Goal: Communication & Community: Share content

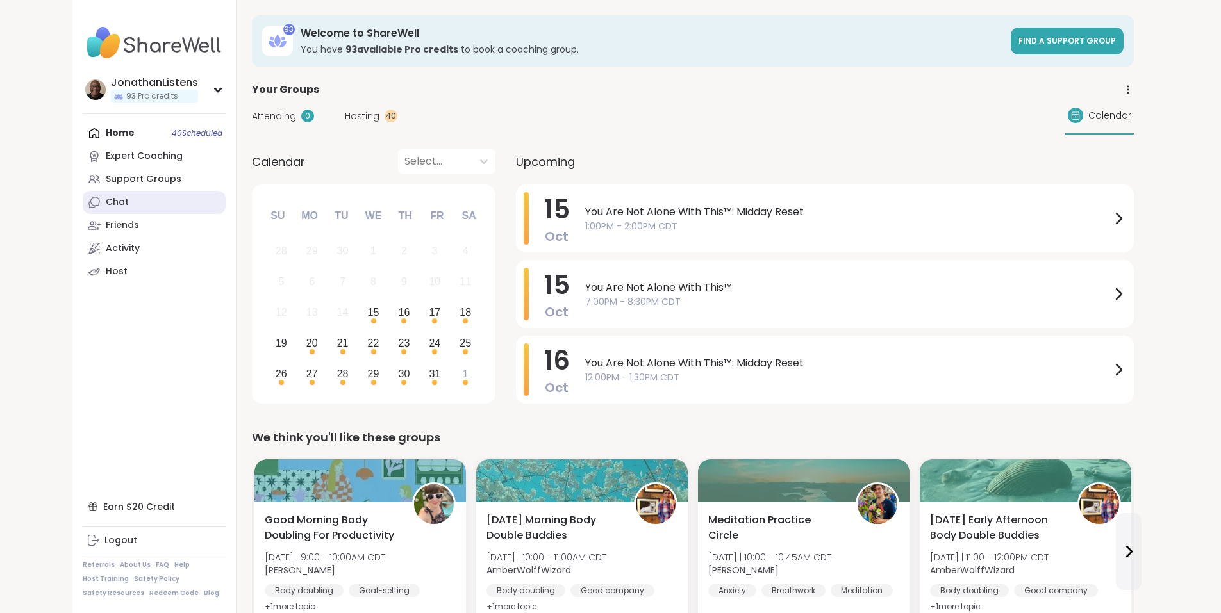
click at [106, 203] on div "Chat" at bounding box center [117, 202] width 23 height 13
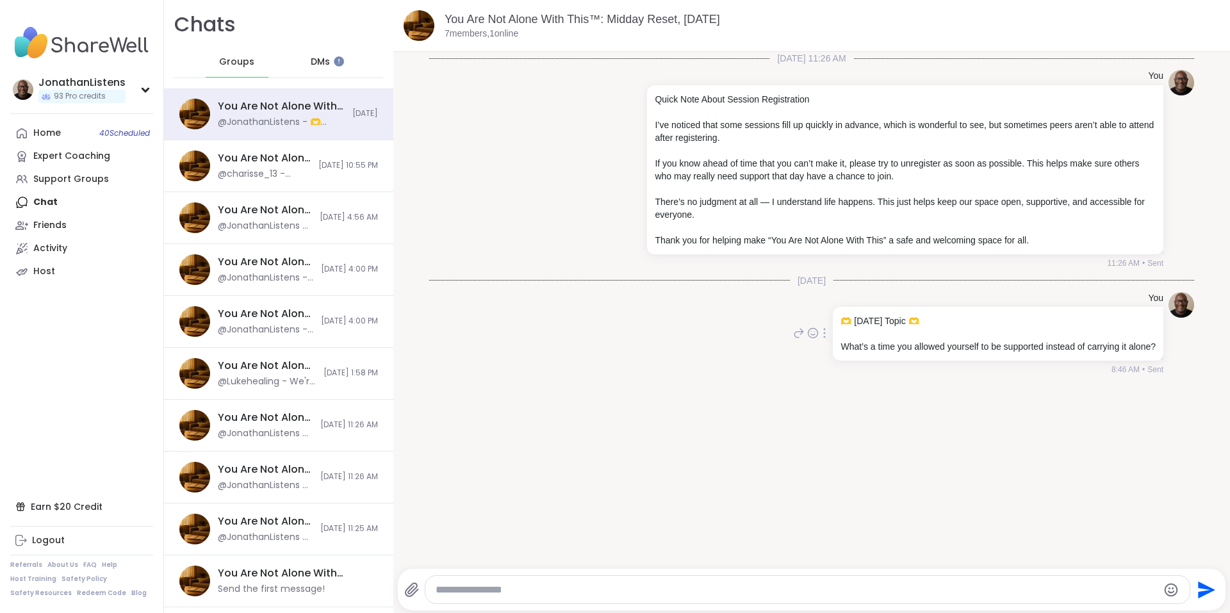
click at [823, 334] on icon at bounding box center [824, 333] width 3 height 10
click at [804, 355] on icon at bounding box center [809, 352] width 10 height 12
click at [550, 194] on div "You Quick Note About Session Registration I’ve noticed that some sessions fill …" at bounding box center [811, 170] width 765 height 210
click at [231, 167] on div "You Are Not Alone With This™, [DATE] @charisse_13 - @GayleG Happy Birthday! I d…" at bounding box center [264, 165] width 93 height 29
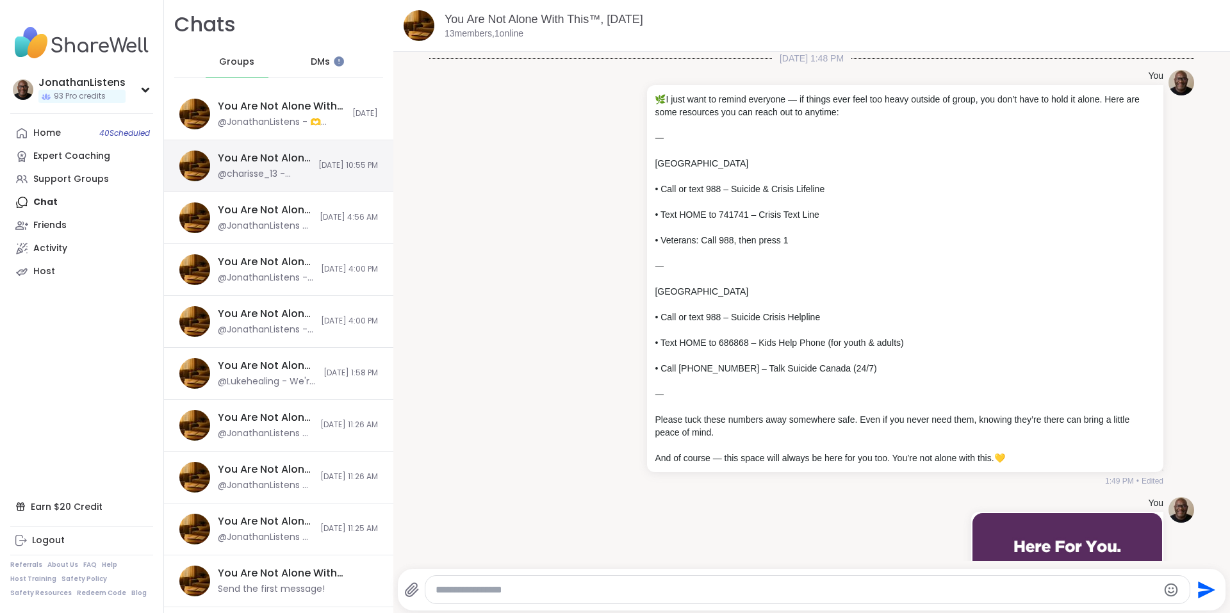
scroll to position [11658, 0]
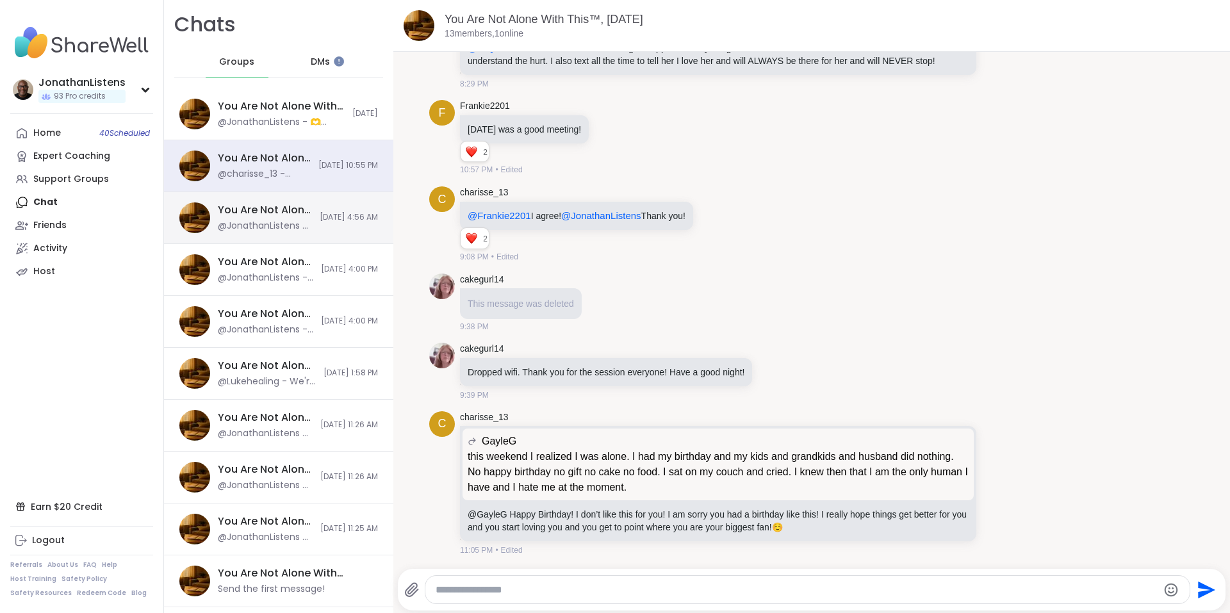
click at [264, 207] on div "You Are Not Alone With This™: Midday Reset, [DATE]" at bounding box center [265, 210] width 94 height 14
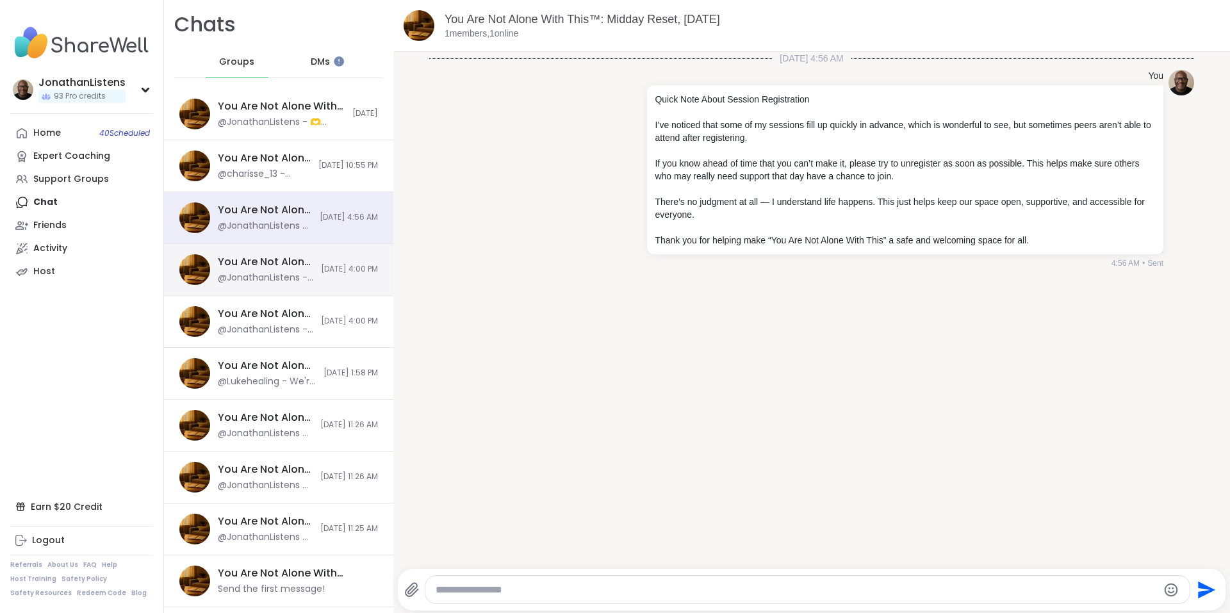
click at [265, 254] on div "You Are Not Alone With This™: Midday Reset, [DATE] @JonathanListens - Quick Not…" at bounding box center [278, 270] width 229 height 52
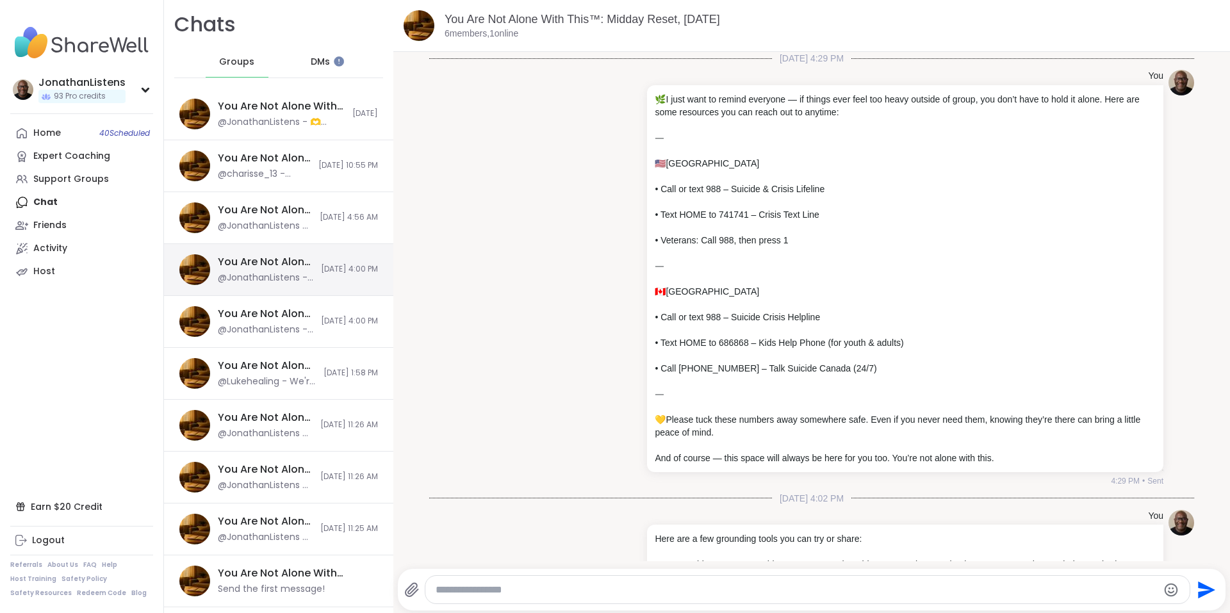
scroll to position [2353, 0]
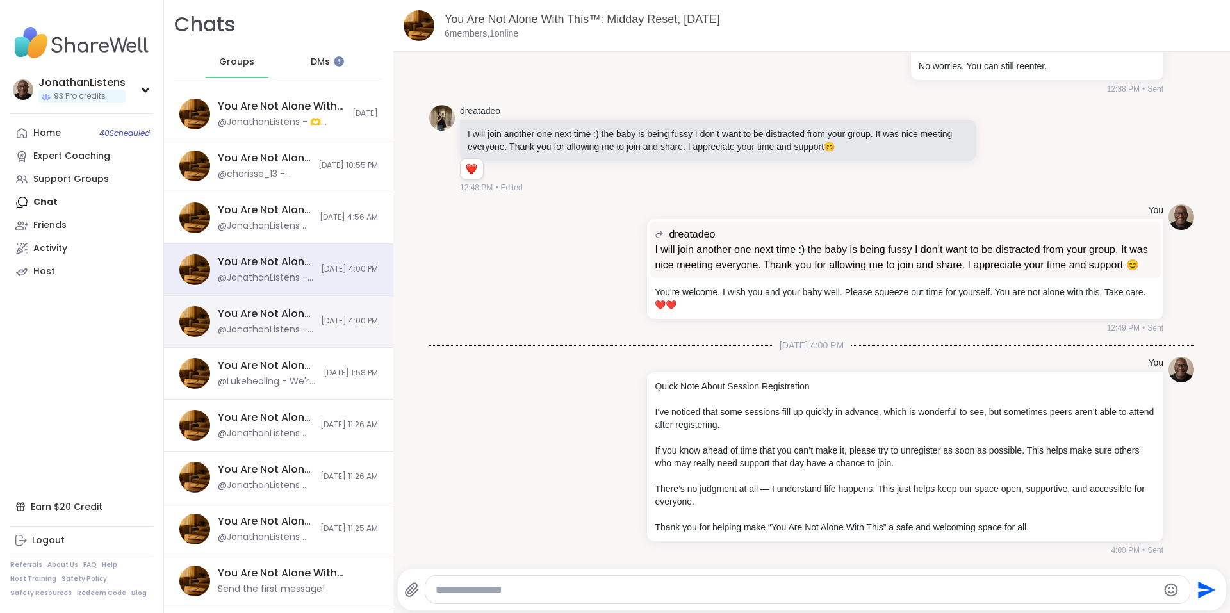
click at [272, 334] on div "@JonathanListens - Quick Note About Session Registration I’ve noticed that some…" at bounding box center [265, 330] width 95 height 13
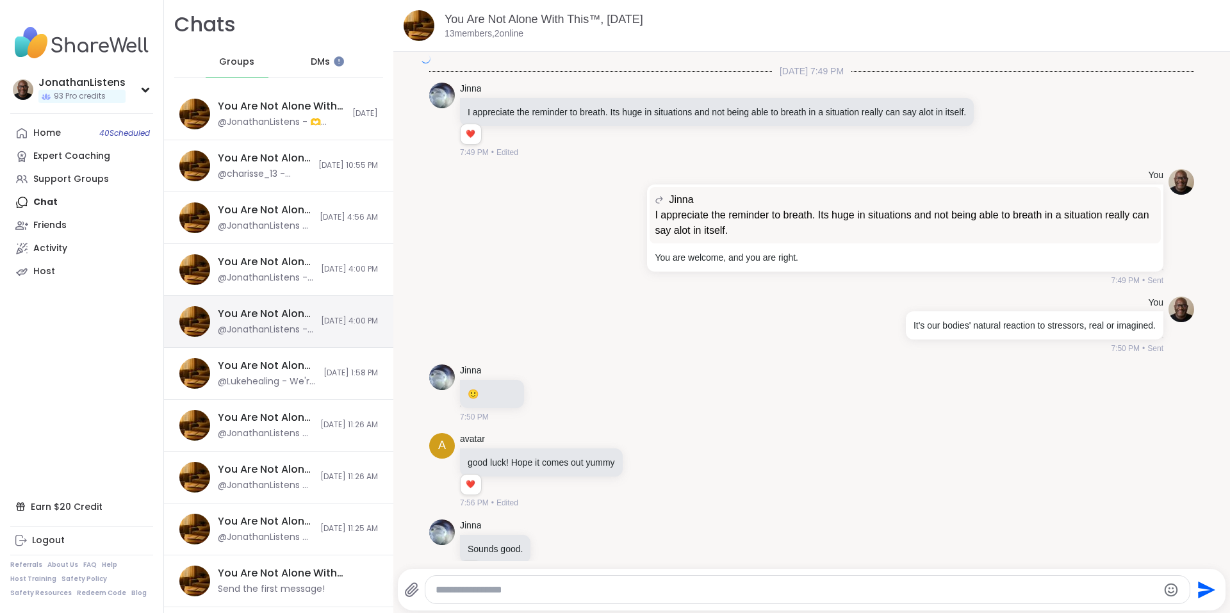
scroll to position [4807, 0]
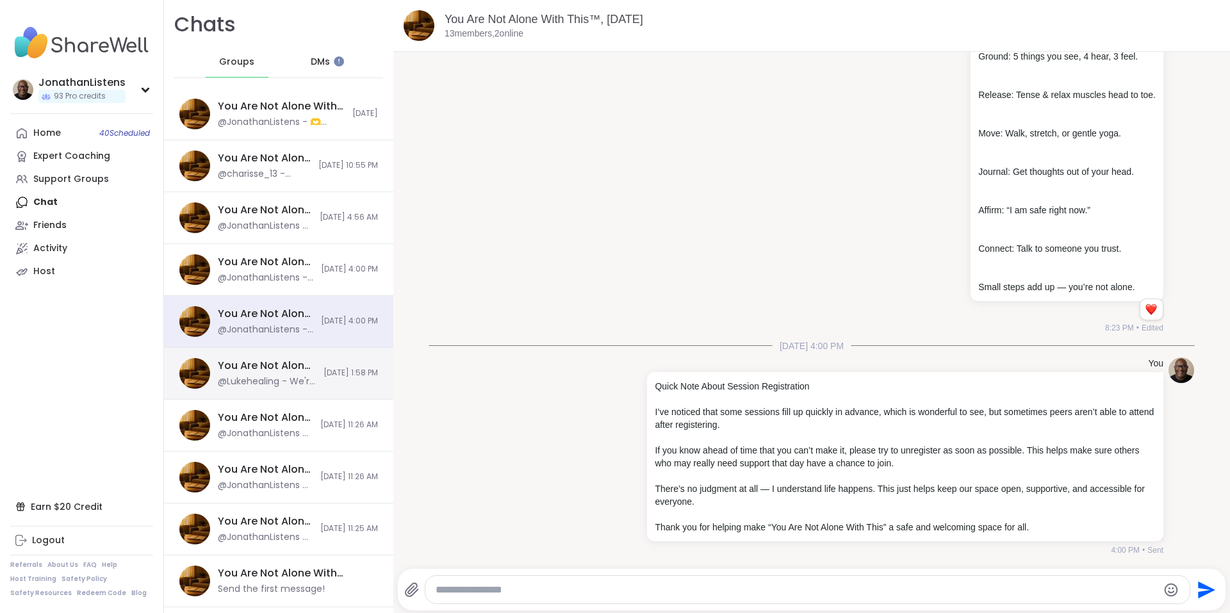
click at [267, 384] on div "@Lukehealing - We're here for you" at bounding box center [267, 381] width 98 height 13
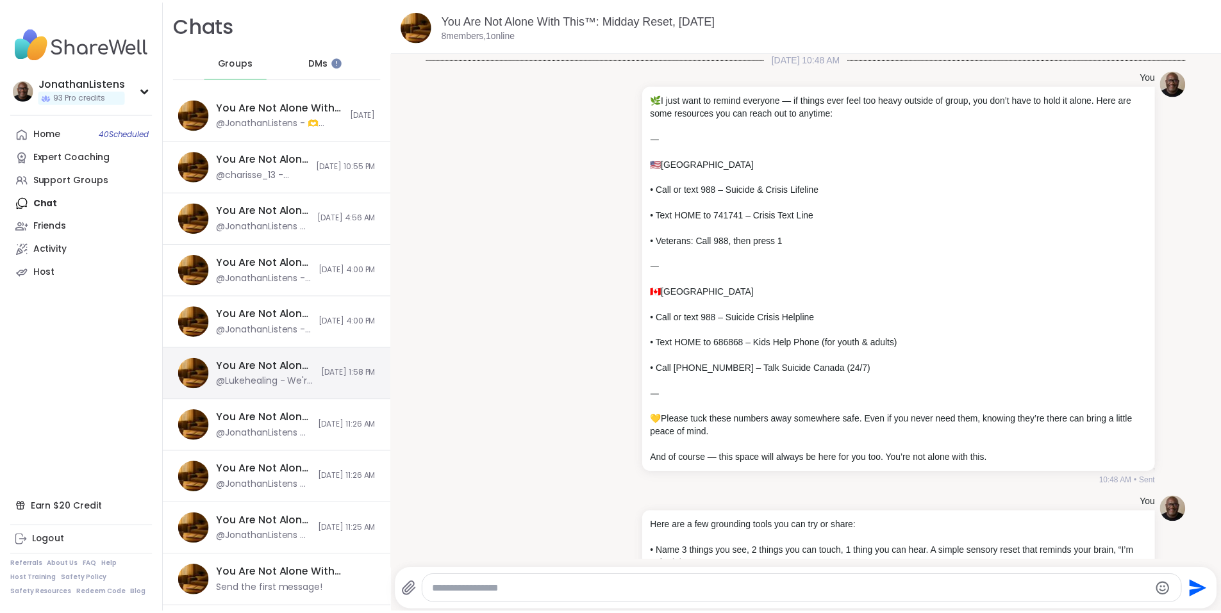
scroll to position [2262, 0]
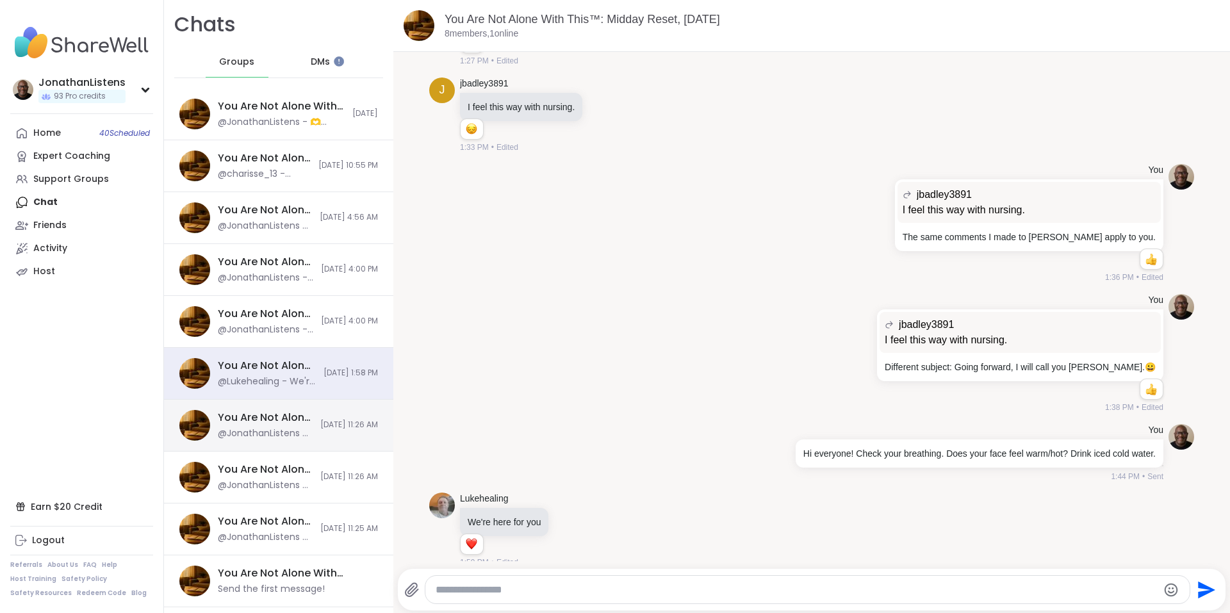
click at [263, 423] on div "You Are Not Alone With This™, [DATE]" at bounding box center [265, 418] width 95 height 14
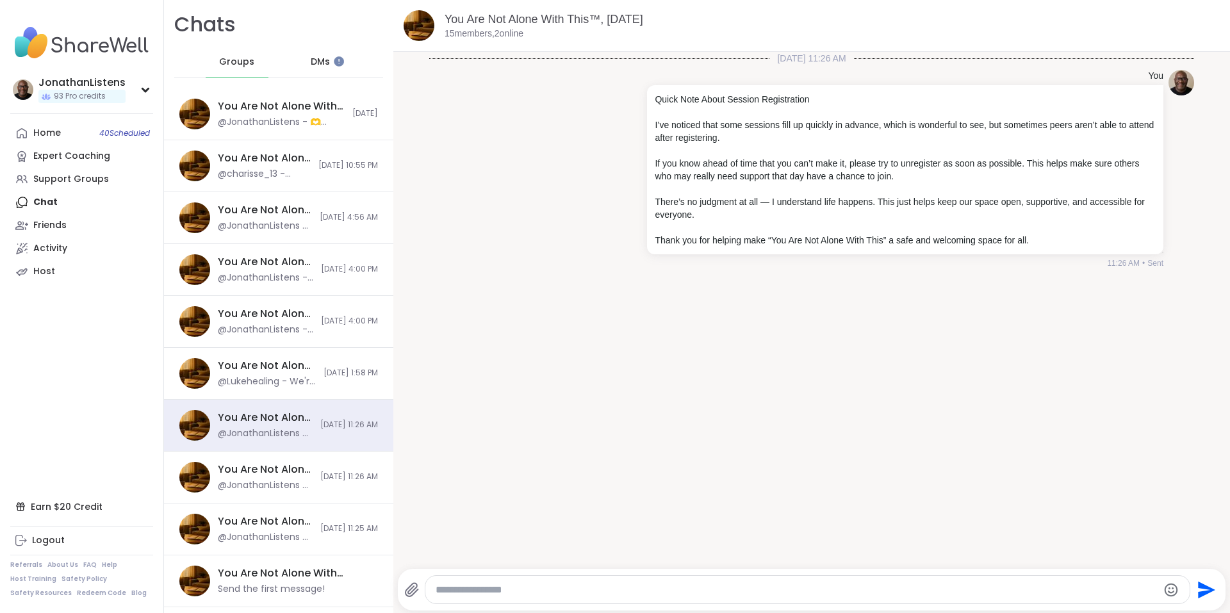
click at [501, 586] on textarea "Type your message" at bounding box center [797, 590] width 723 height 13
paste textarea "**********"
type textarea "**********"
click at [1195, 580] on icon "Send" at bounding box center [1205, 579] width 21 height 21
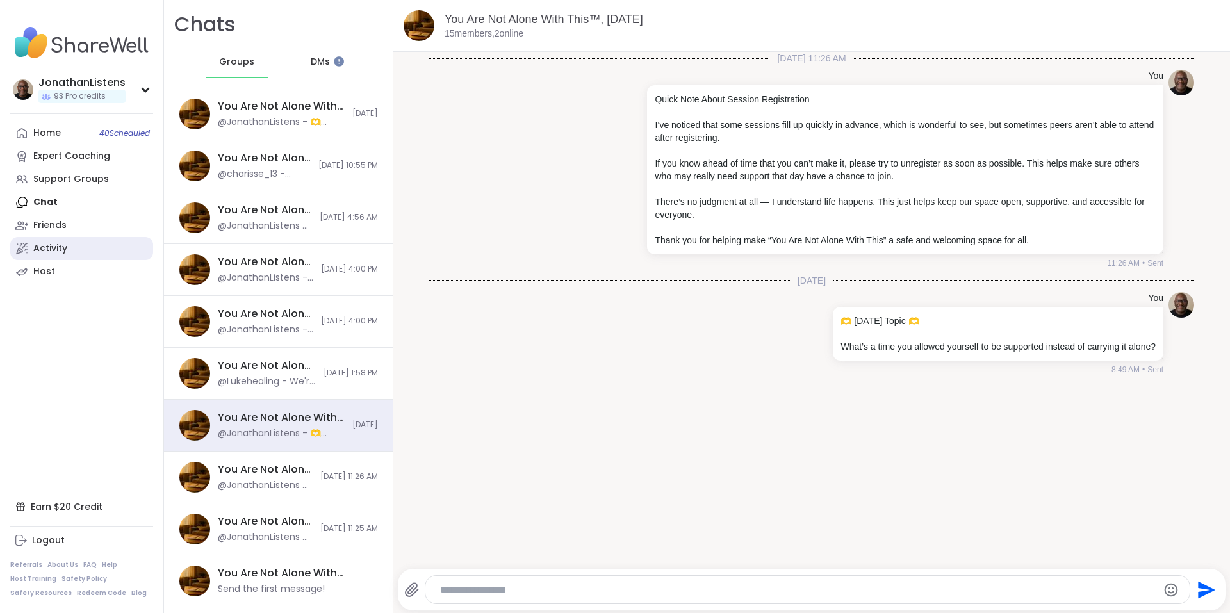
click at [63, 244] on div "Activity" at bounding box center [50, 248] width 34 height 13
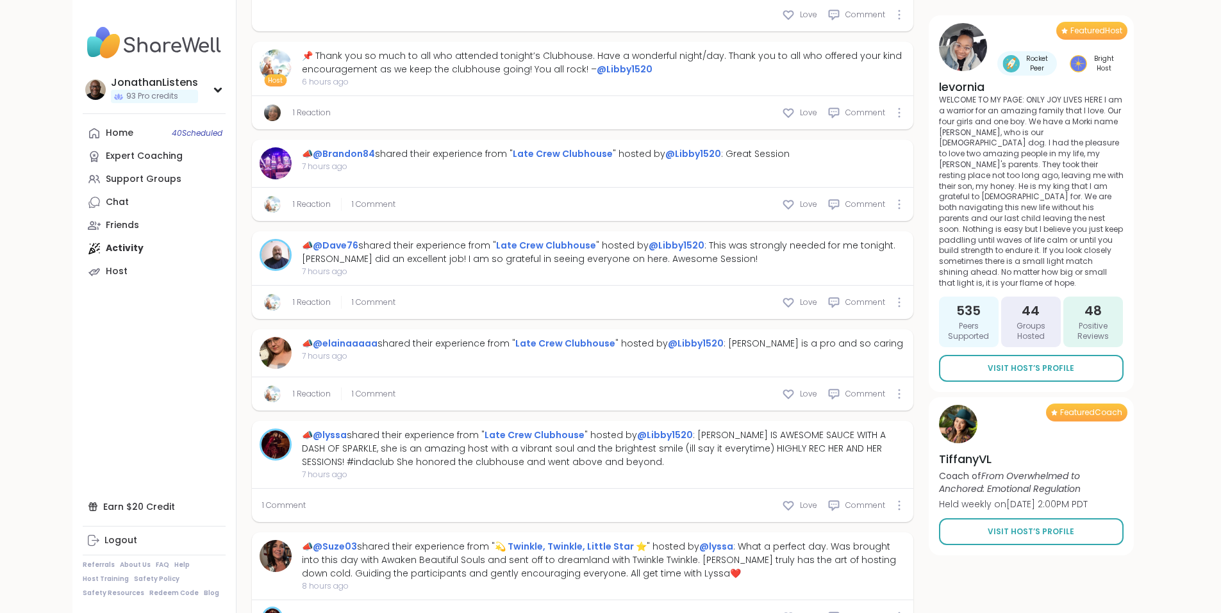
scroll to position [917, 0]
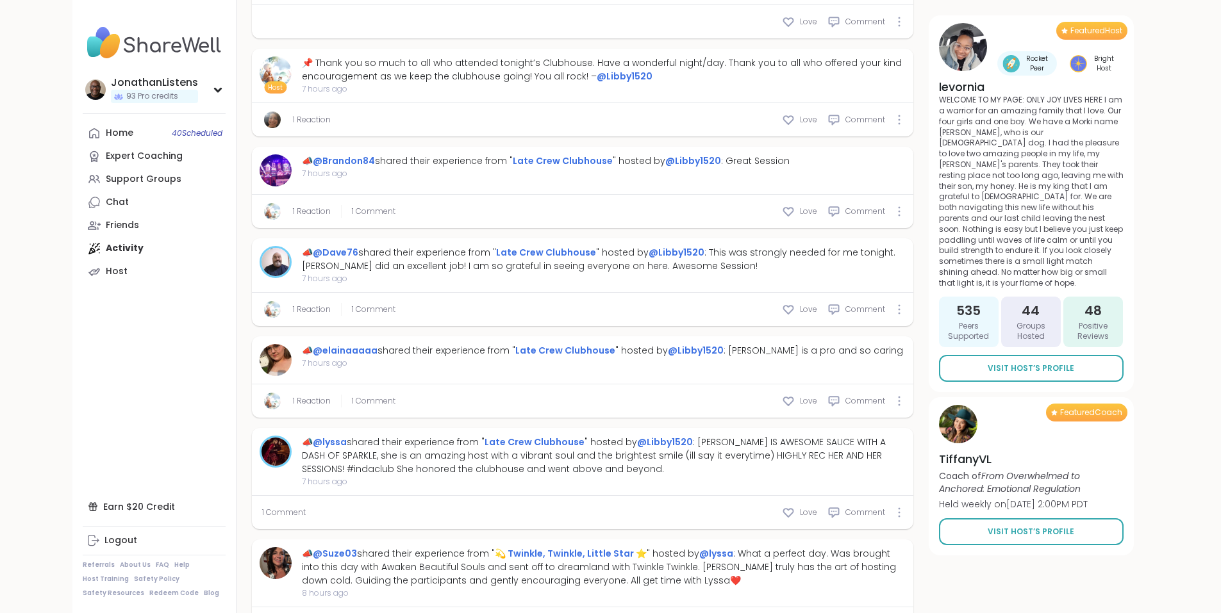
type textarea "*"
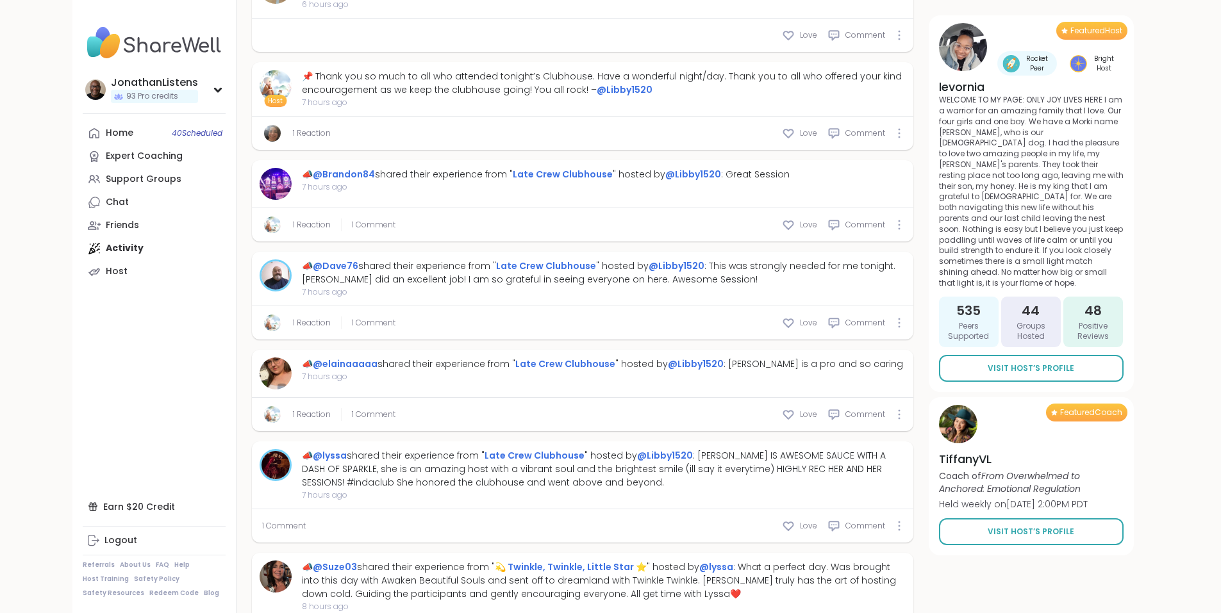
scroll to position [1490, 0]
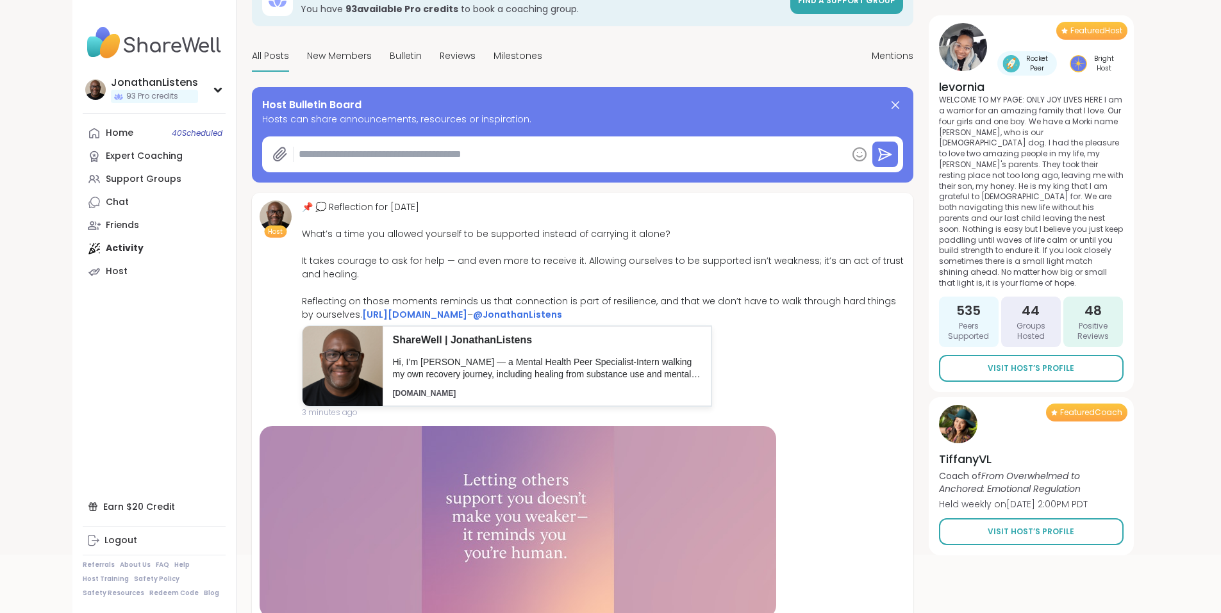
scroll to position [85, 0]
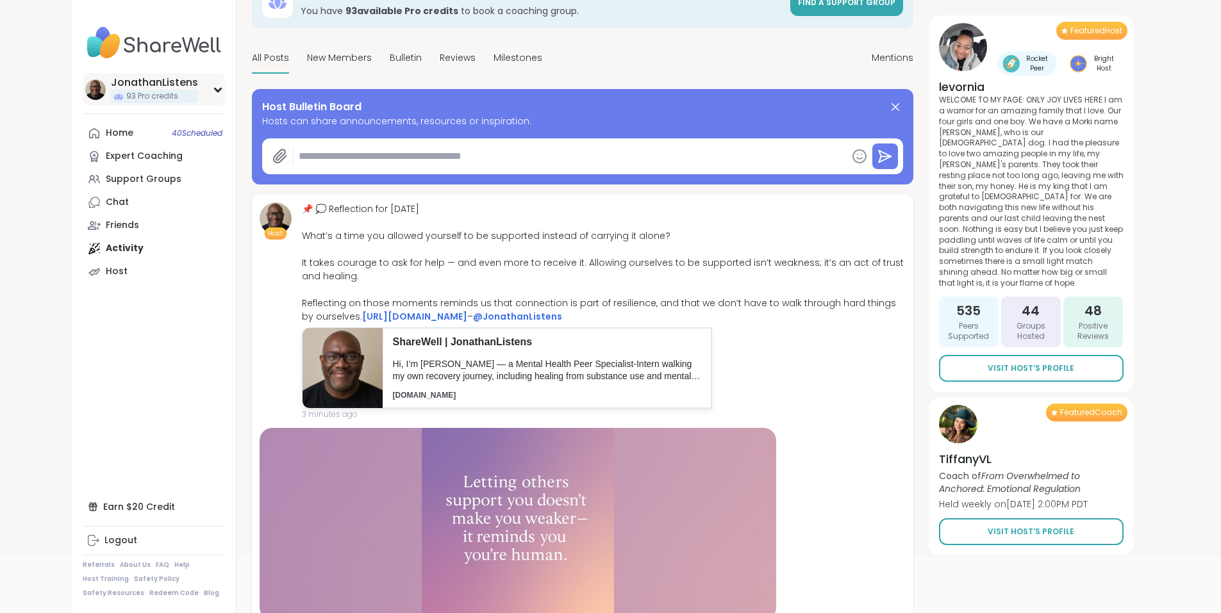
click at [111, 79] on div "JonathanListens" at bounding box center [154, 83] width 87 height 14
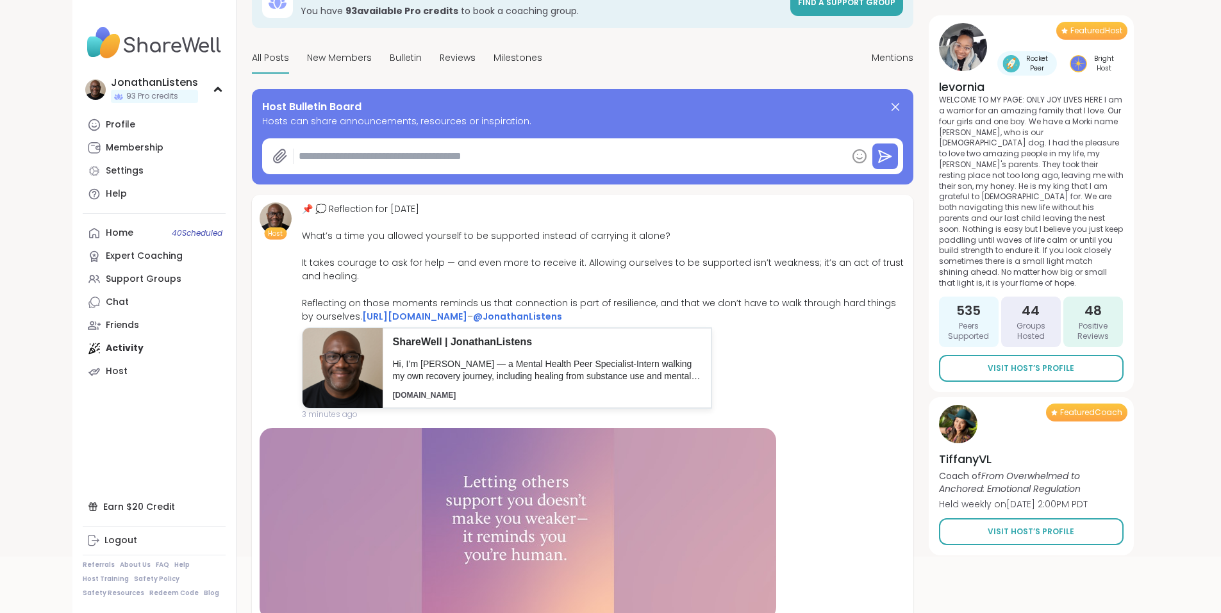
type textarea "*"
click at [106, 122] on div "Profile" at bounding box center [120, 125] width 29 height 13
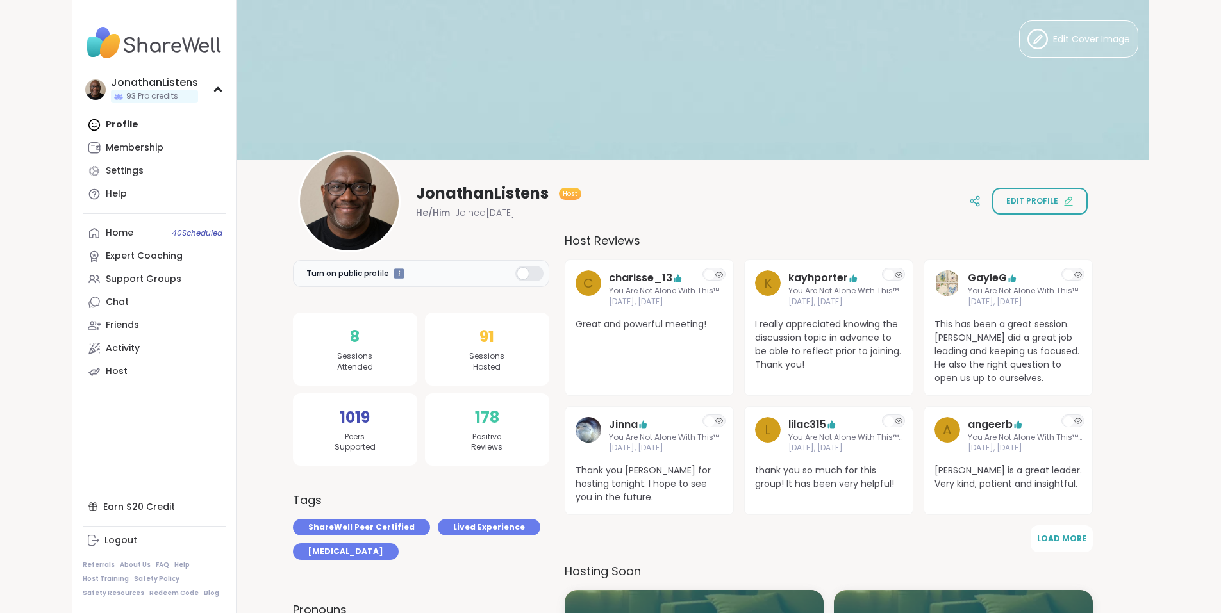
click at [604, 237] on div "JonathanListens Host He/Him Joined Jul 2025 Edit profile" at bounding box center [692, 201] width 789 height 103
click at [613, 238] on div "JonathanListens Host He/Him Joined Jul 2025 Edit profile" at bounding box center [692, 201] width 789 height 103
click at [1046, 527] on button "Load More" at bounding box center [1061, 538] width 62 height 27
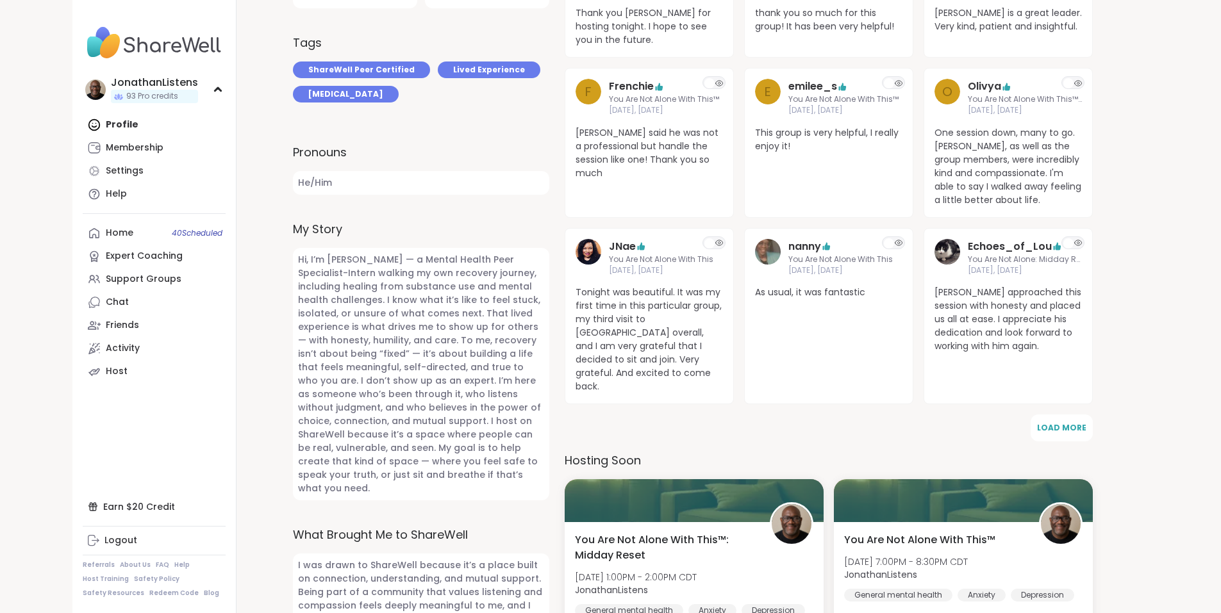
scroll to position [450, 0]
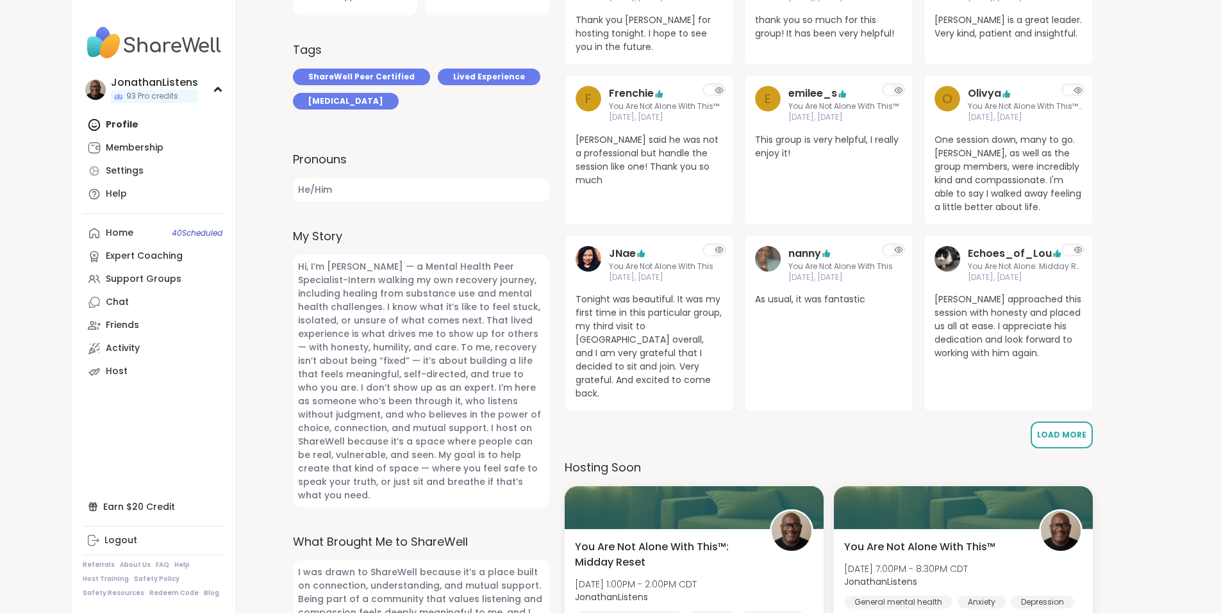
click at [1063, 429] on button "Load More" at bounding box center [1061, 435] width 62 height 27
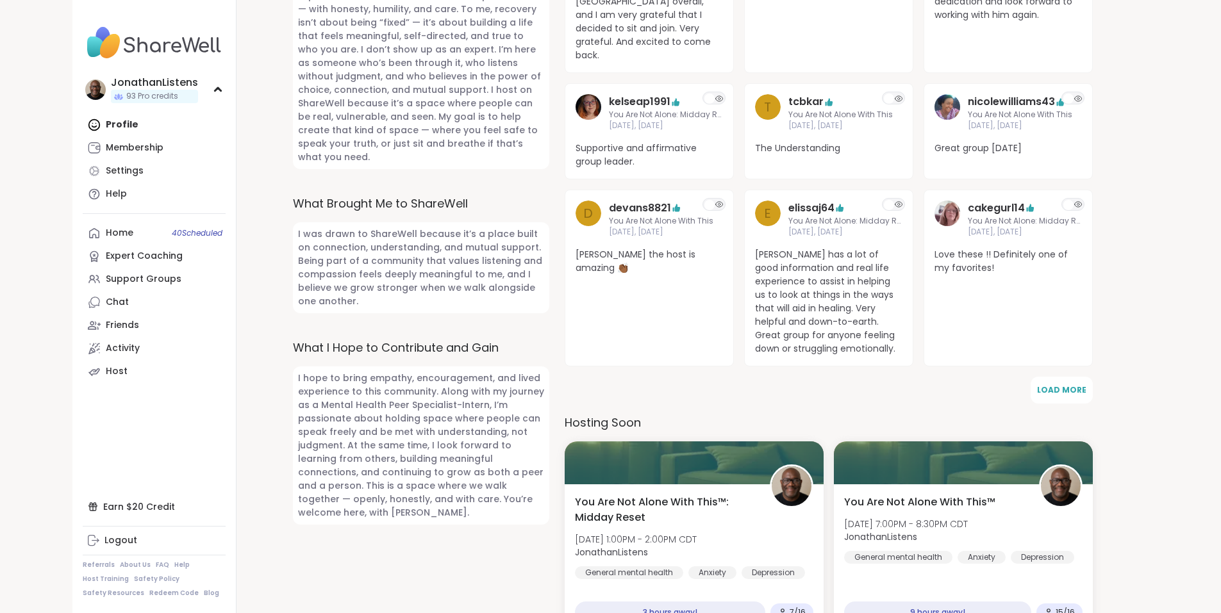
scroll to position [809, 0]
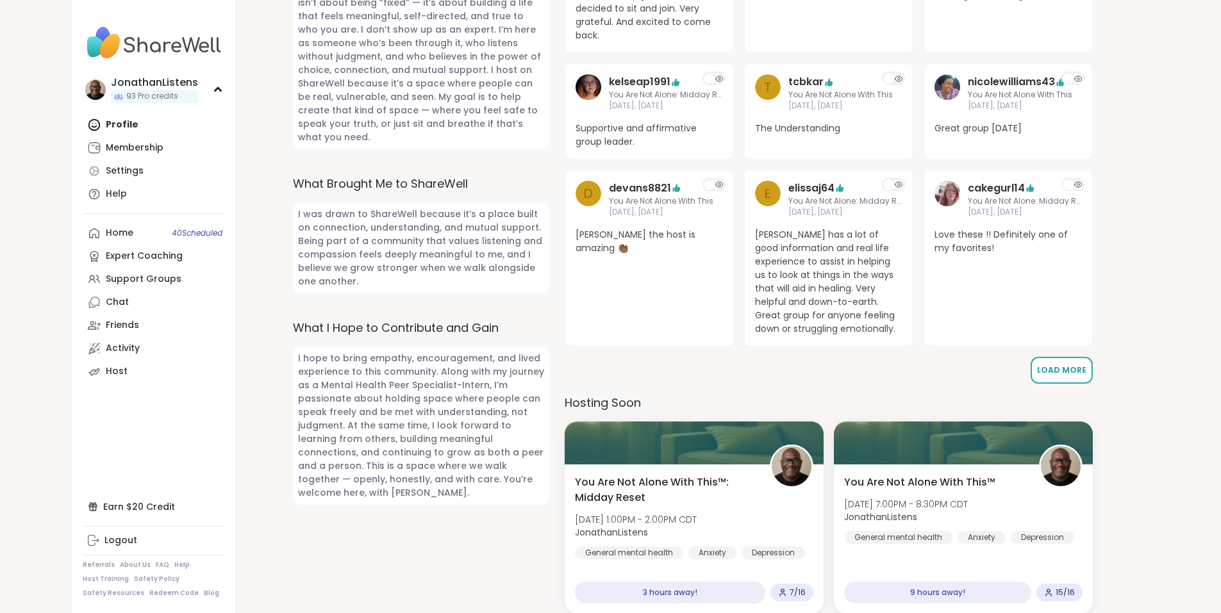
click at [1071, 365] on span "Load More" at bounding box center [1061, 370] width 49 height 11
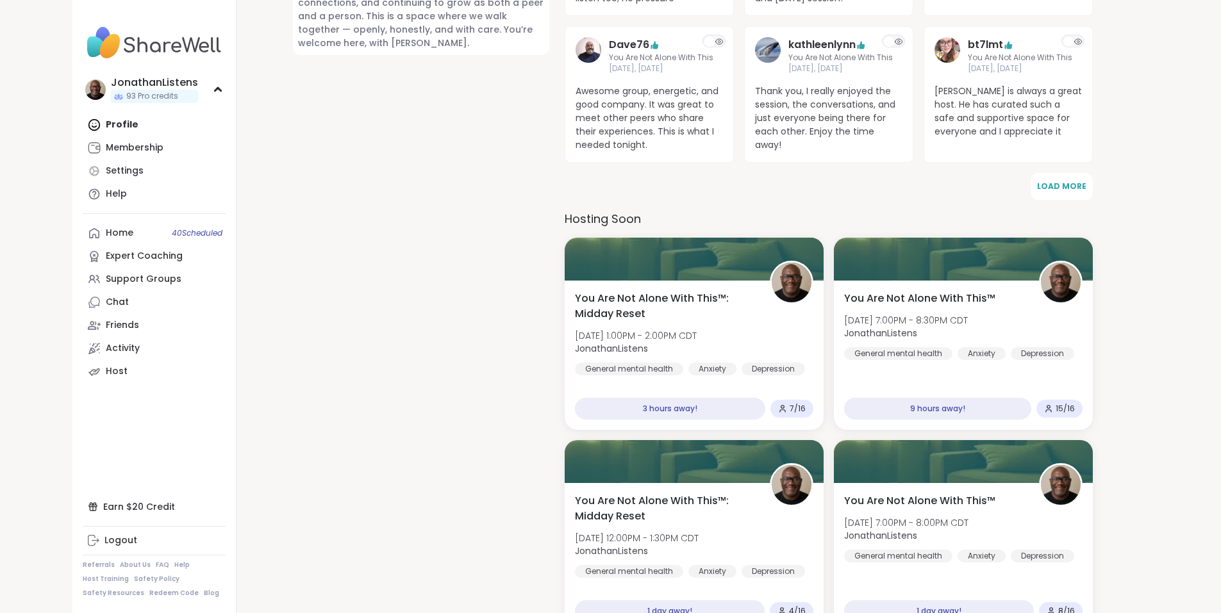
scroll to position [1333, 0]
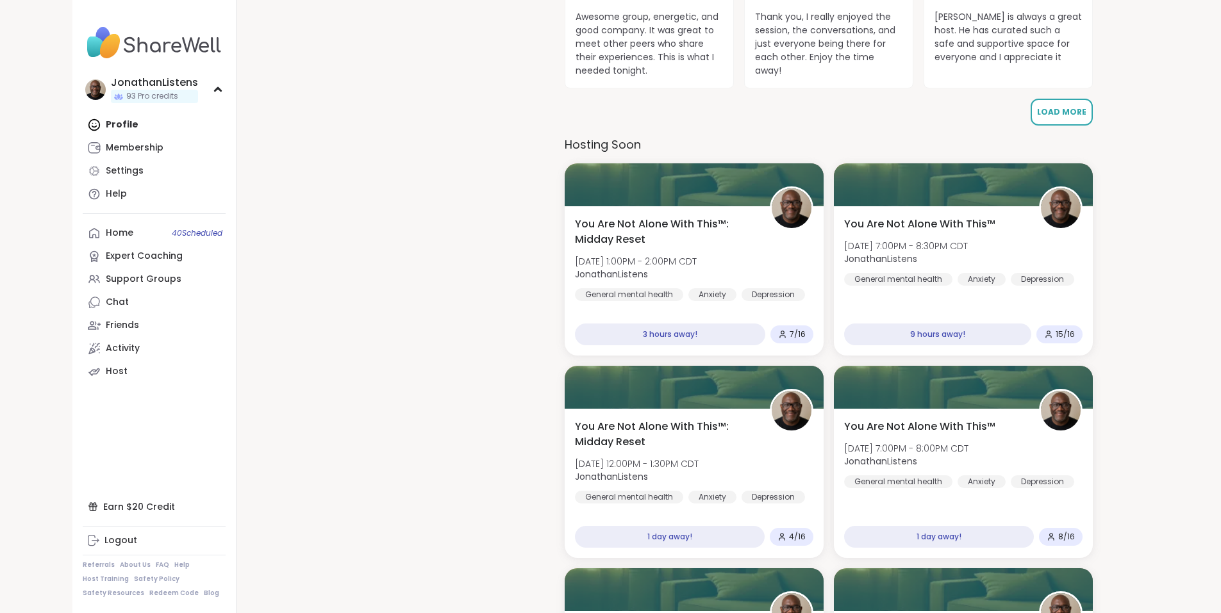
click at [1074, 106] on span "Load More" at bounding box center [1061, 111] width 49 height 11
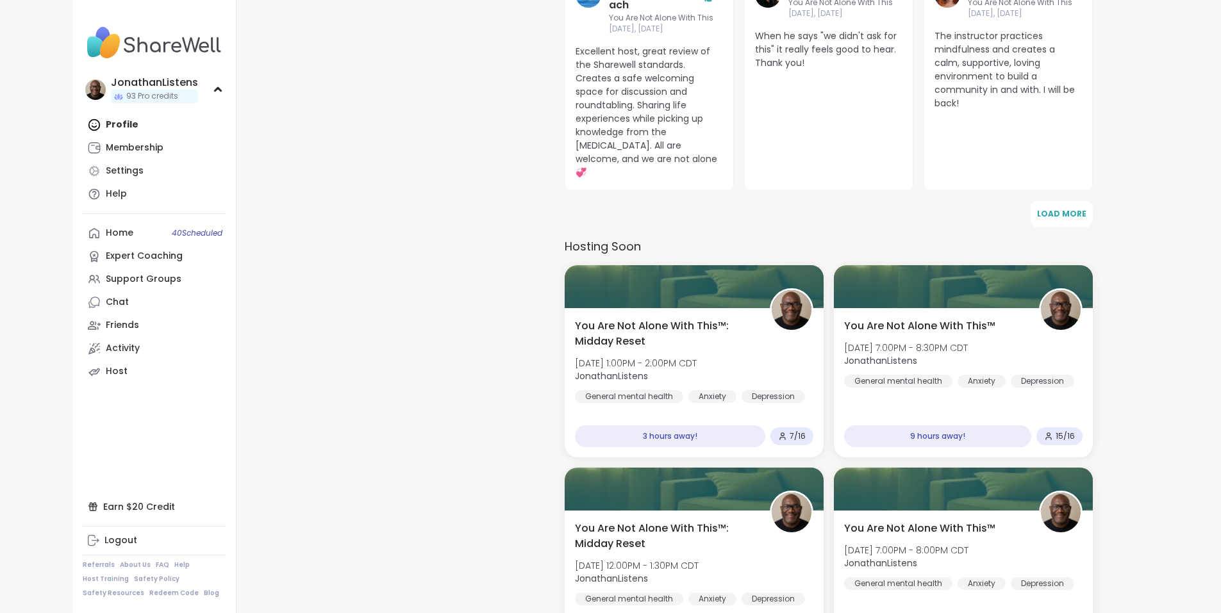
scroll to position [1612, 0]
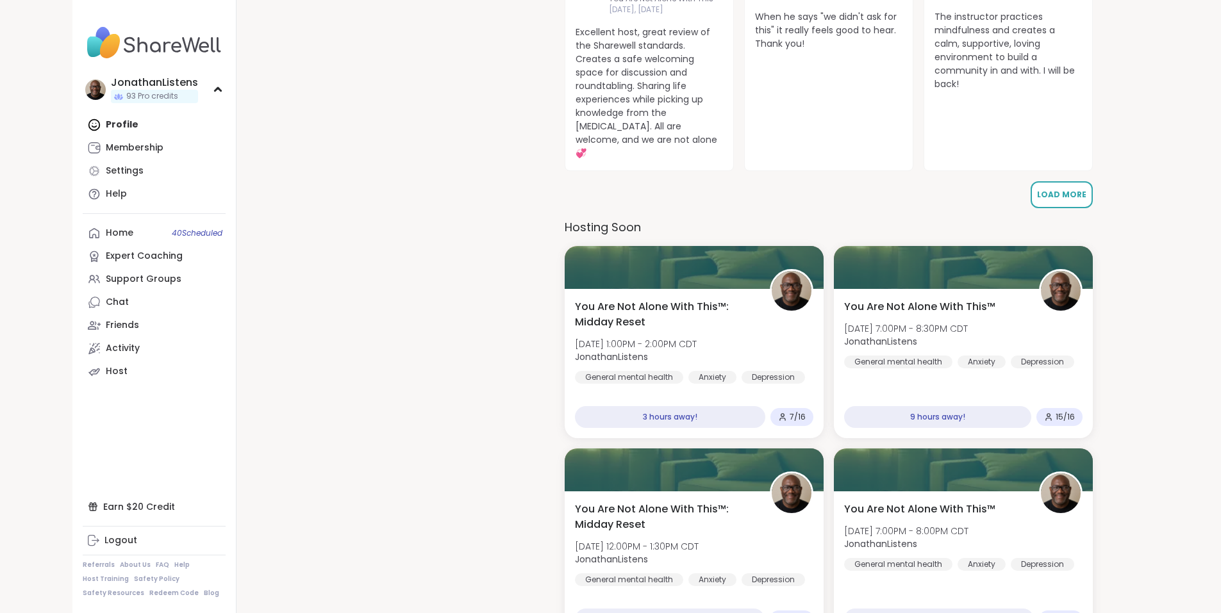
click at [1045, 189] on span "Load More" at bounding box center [1061, 194] width 49 height 11
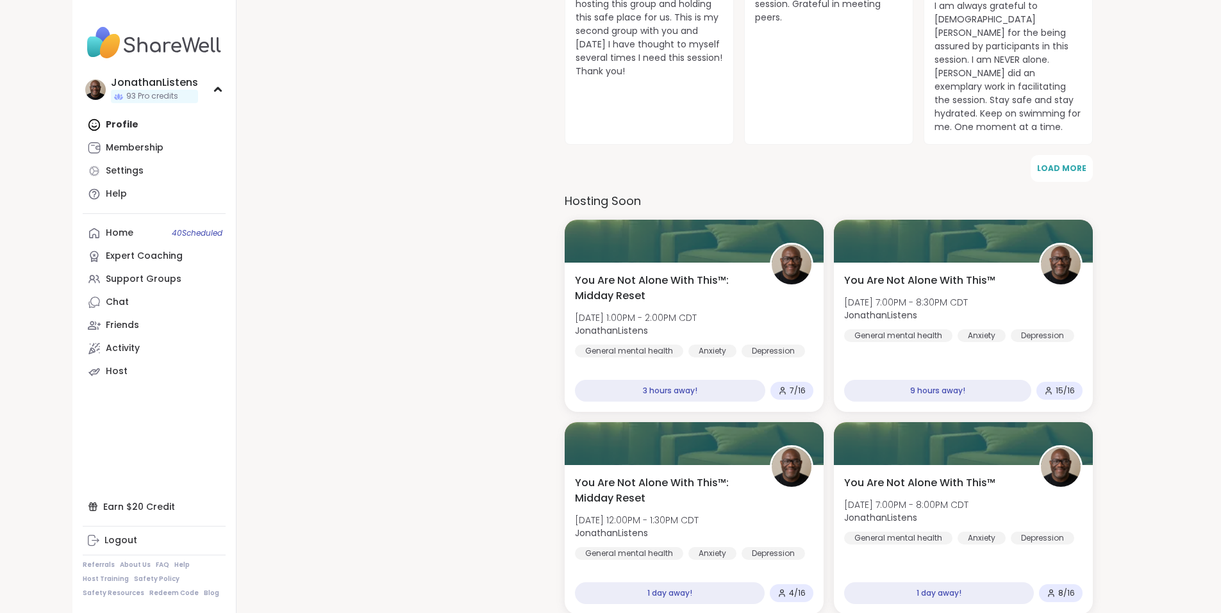
scroll to position [2014, 0]
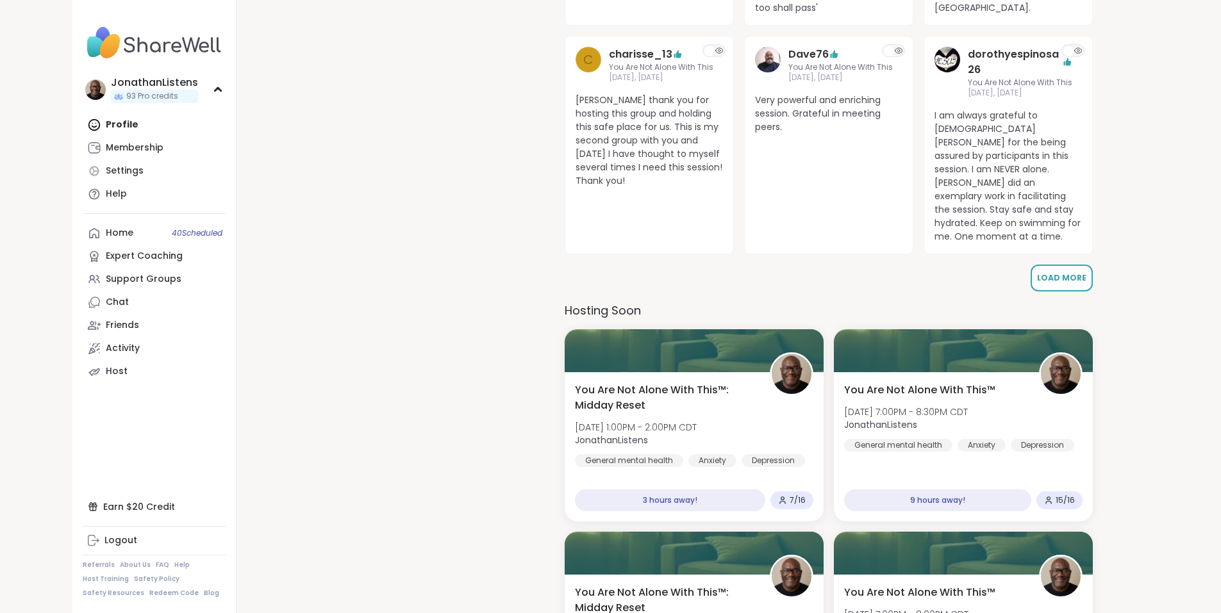
click at [1055, 272] on span "Load More" at bounding box center [1061, 277] width 49 height 11
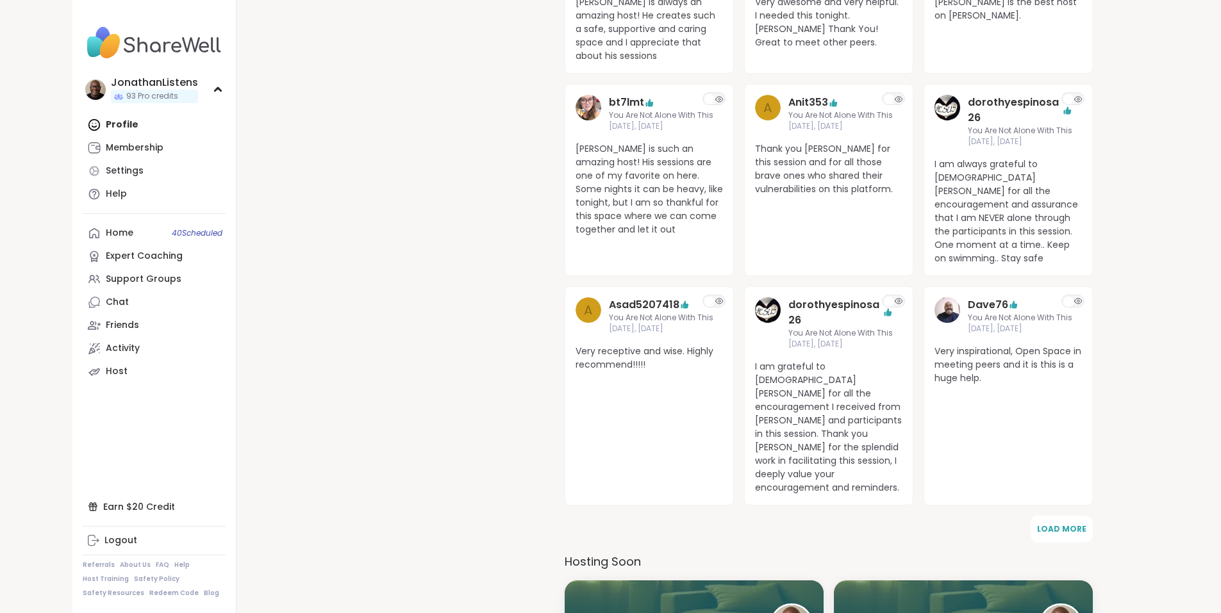
scroll to position [2830, 0]
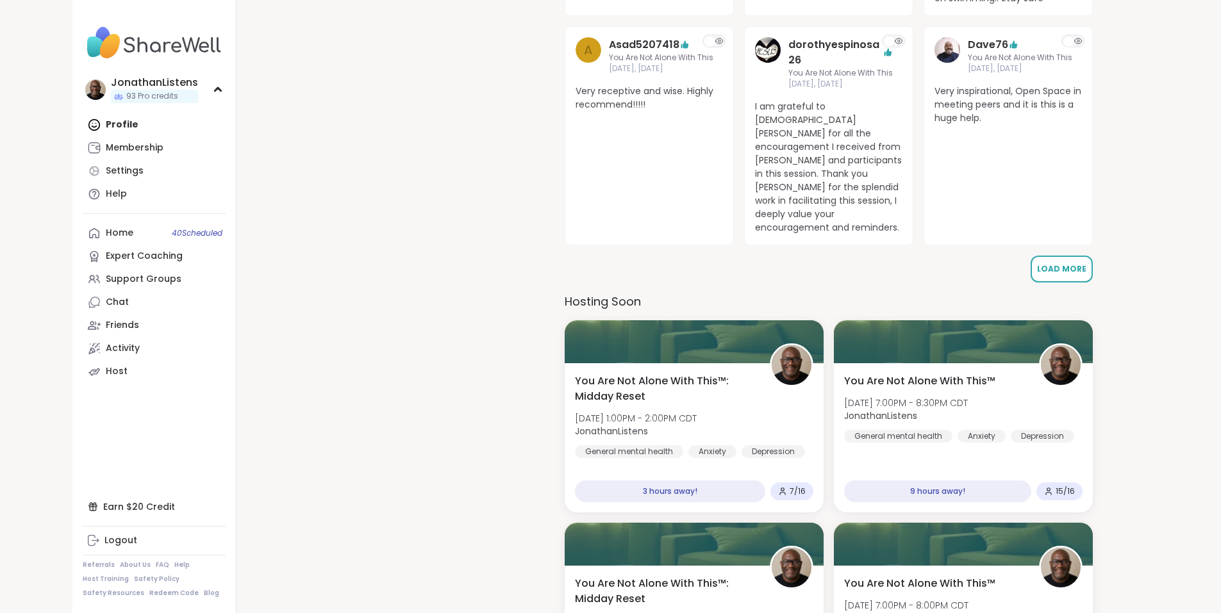
click at [1059, 263] on span "Load More" at bounding box center [1061, 268] width 49 height 11
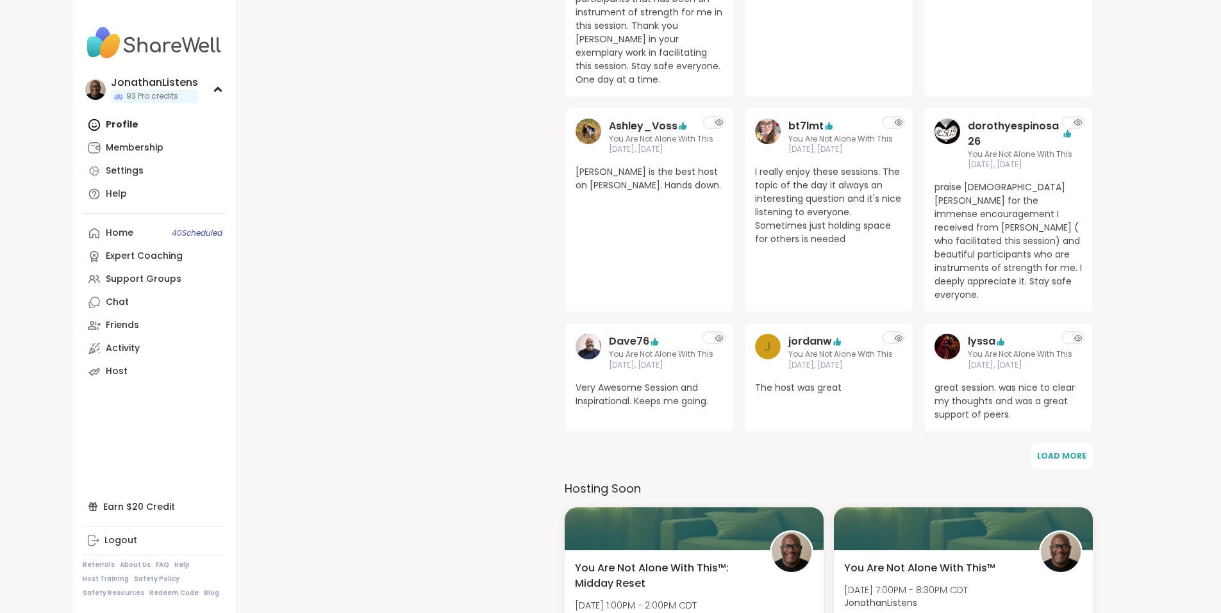
scroll to position [3373, 0]
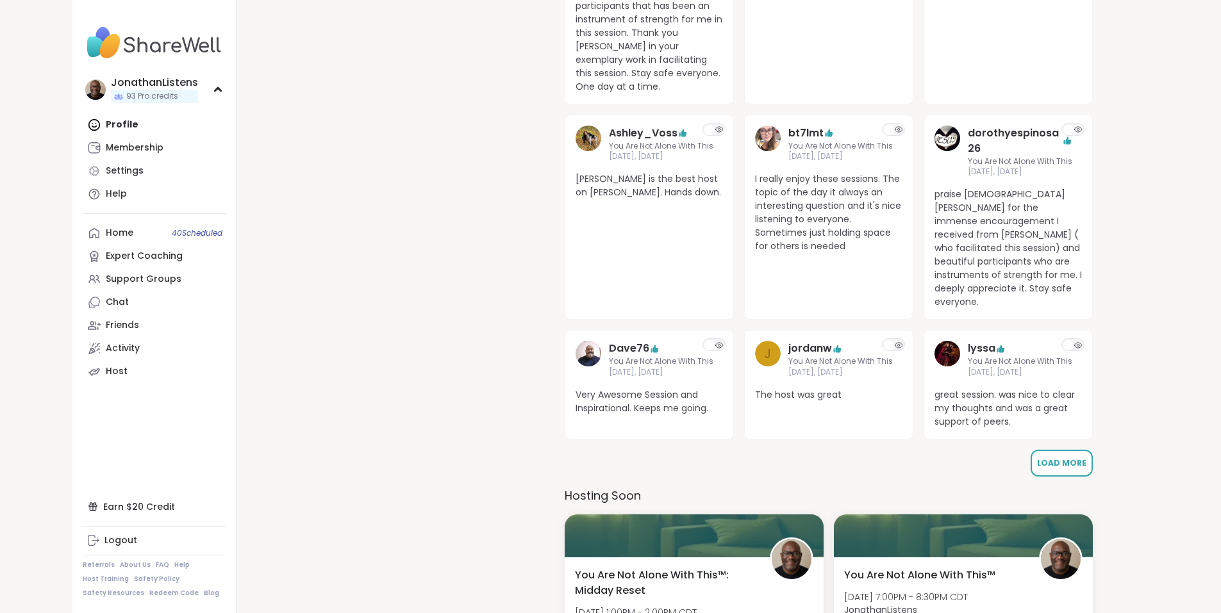
click at [1068, 457] on span "Load More" at bounding box center [1061, 462] width 49 height 11
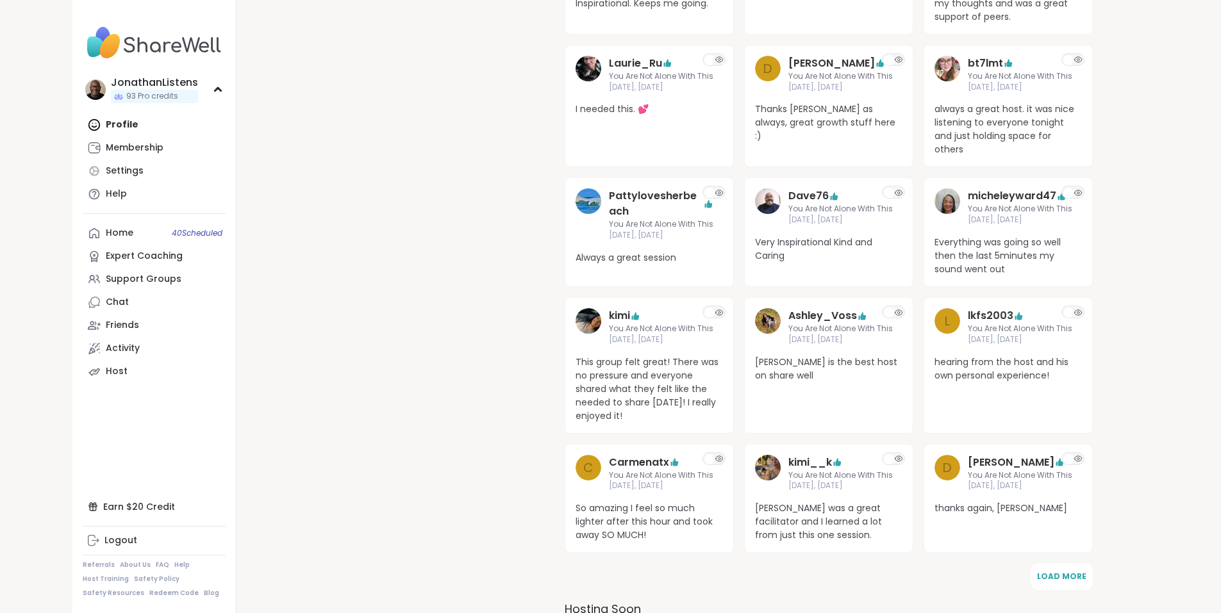
scroll to position [3940, 0]
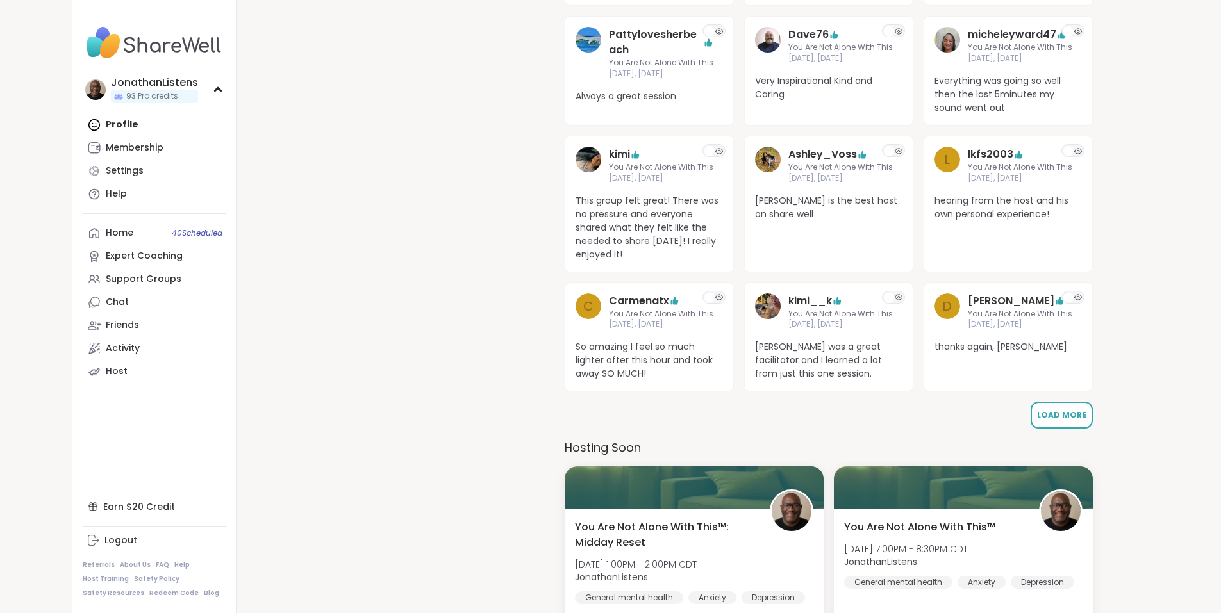
click at [1067, 409] on span "Load More" at bounding box center [1061, 414] width 49 height 11
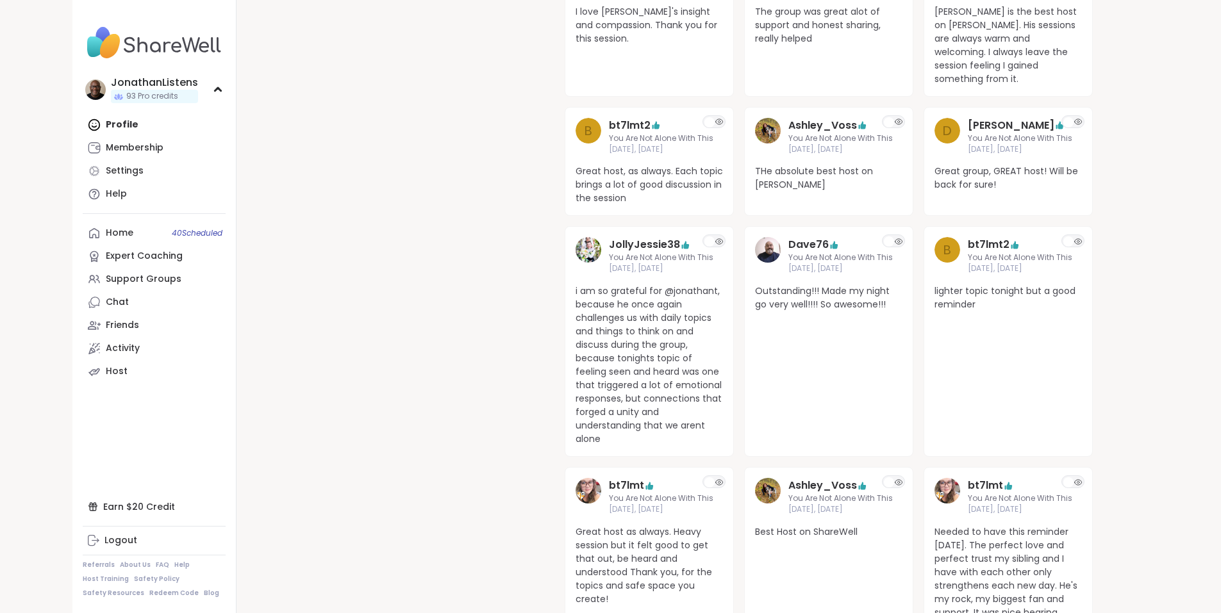
scroll to position [4476, 0]
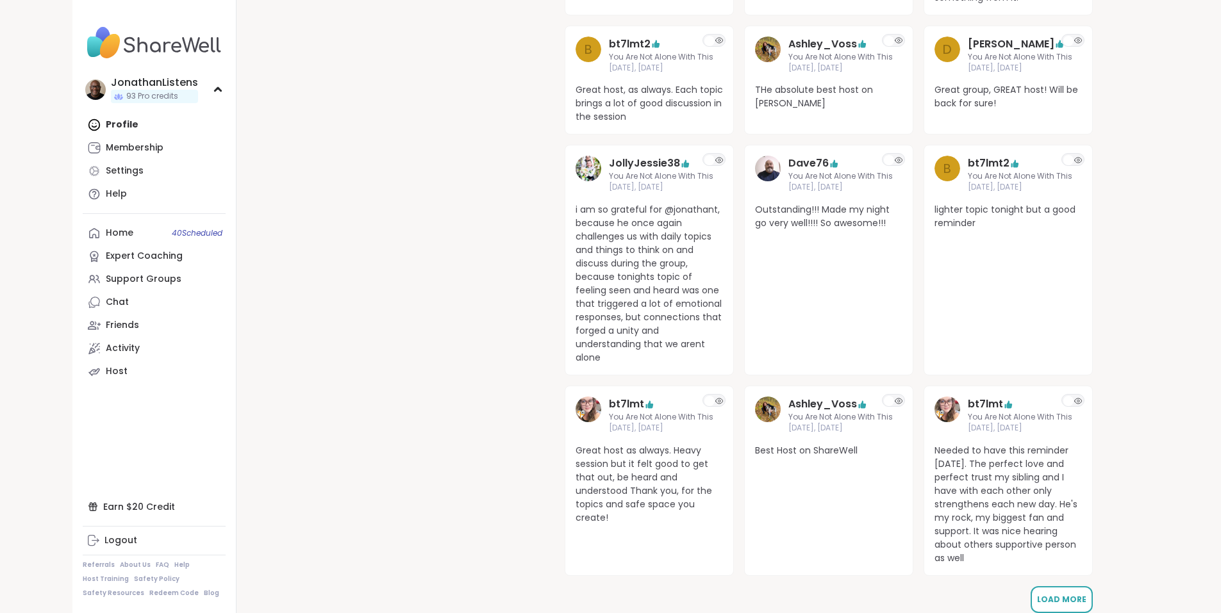
click at [1071, 594] on span "Load More" at bounding box center [1061, 599] width 49 height 11
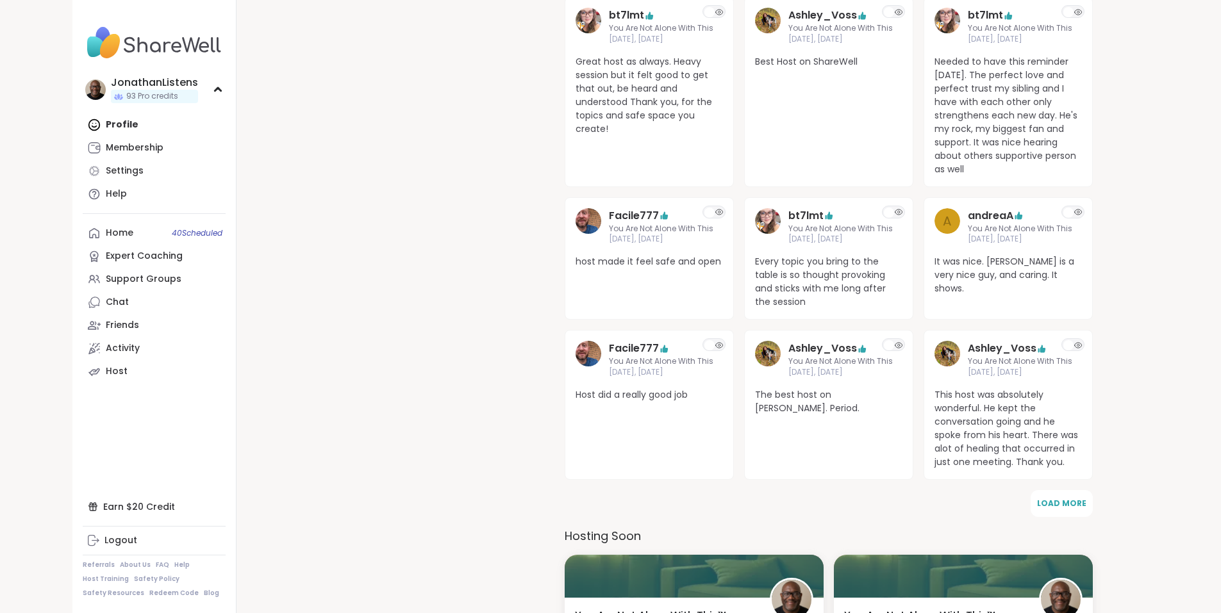
scroll to position [5026, 0]
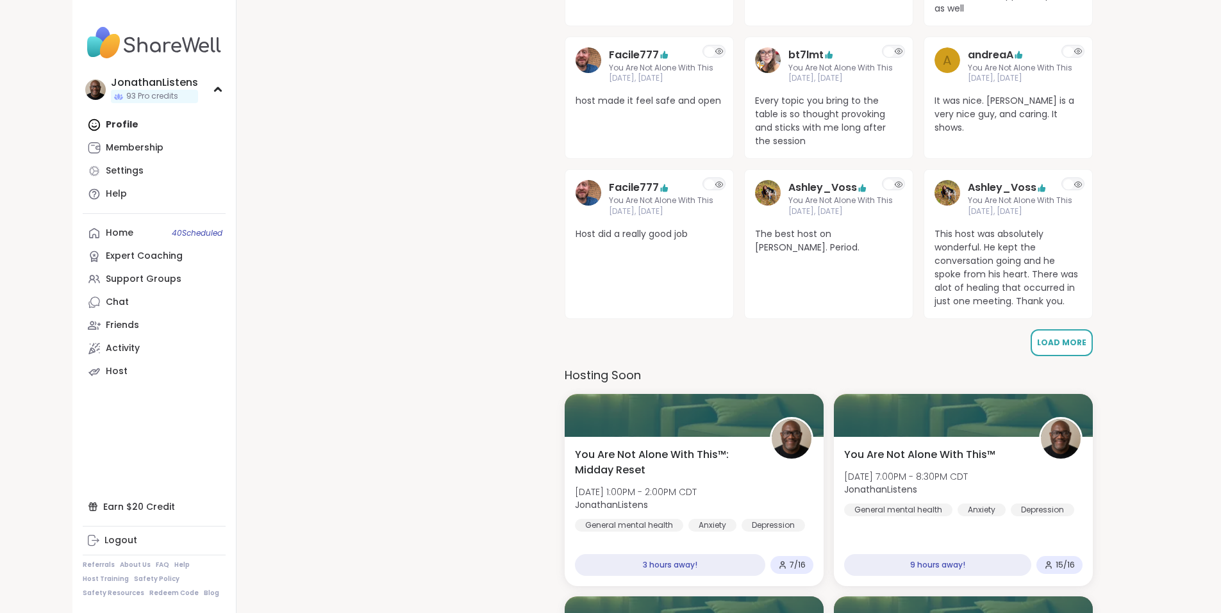
click at [1076, 337] on span "Load More" at bounding box center [1061, 342] width 49 height 11
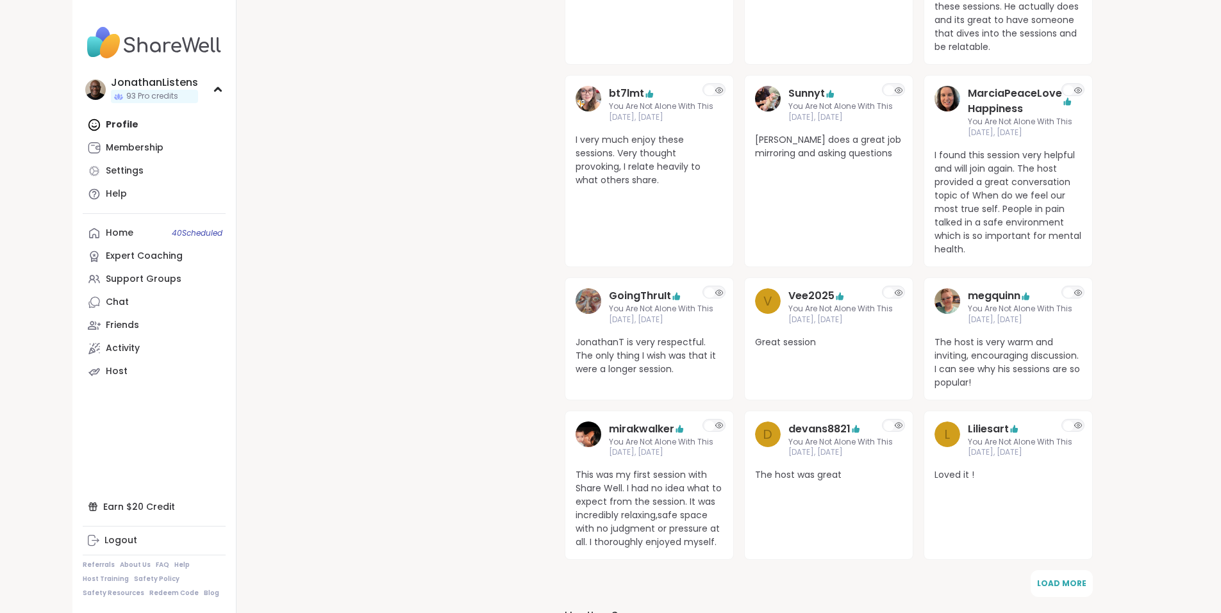
scroll to position [5540, 0]
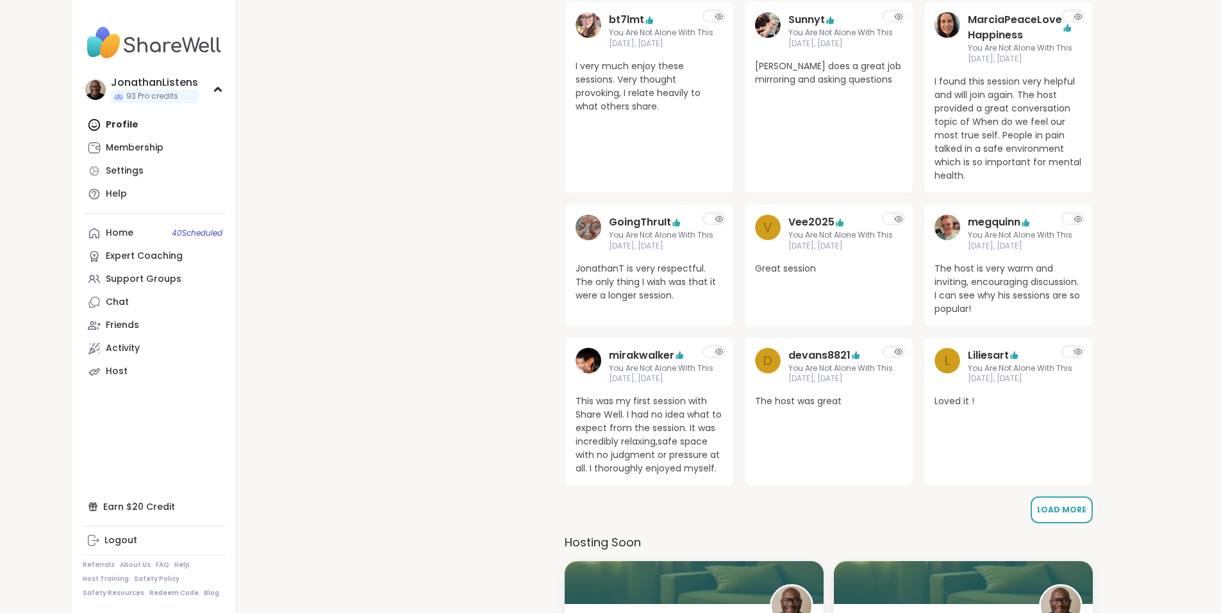
click at [1083, 504] on span "Load More" at bounding box center [1061, 509] width 49 height 11
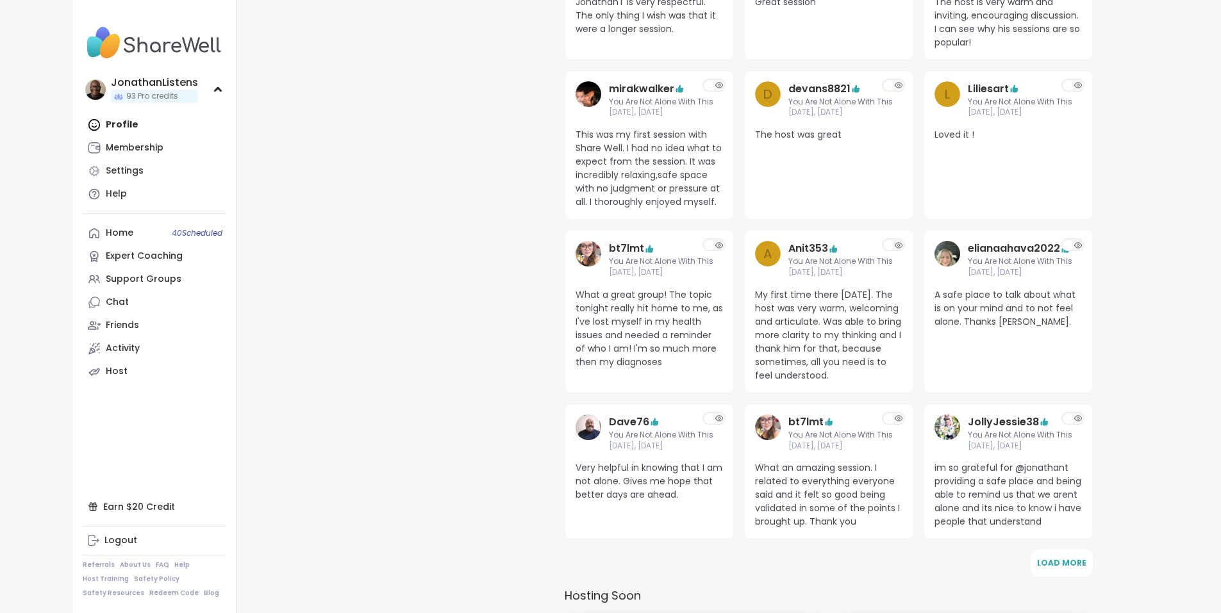
scroll to position [5797, 0]
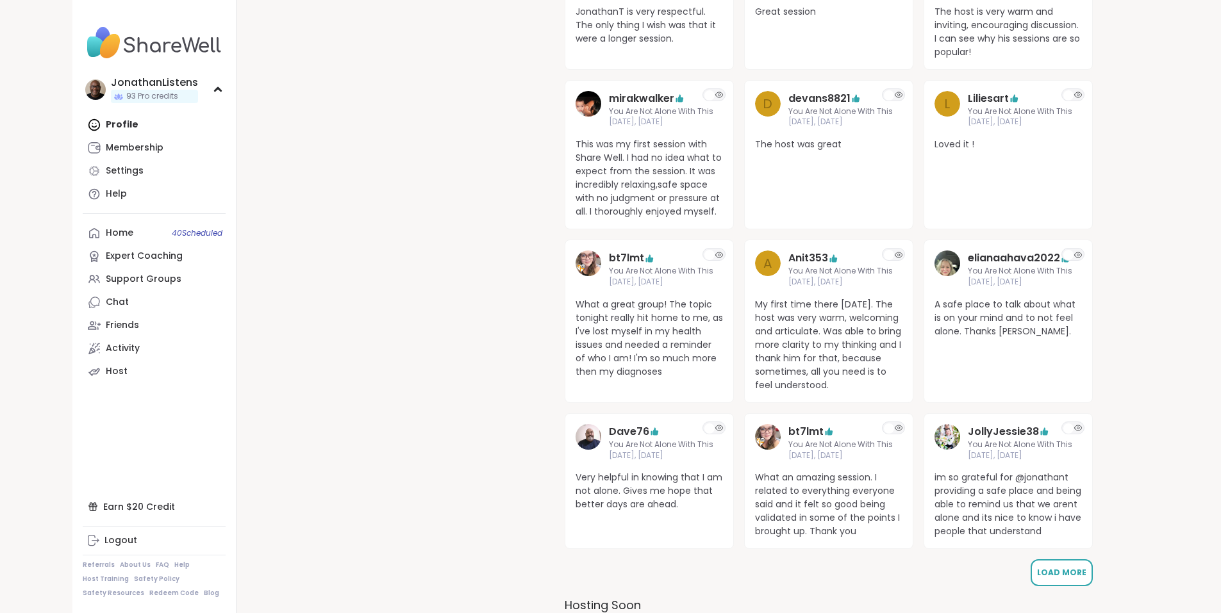
click at [1066, 567] on span "Load More" at bounding box center [1061, 572] width 49 height 11
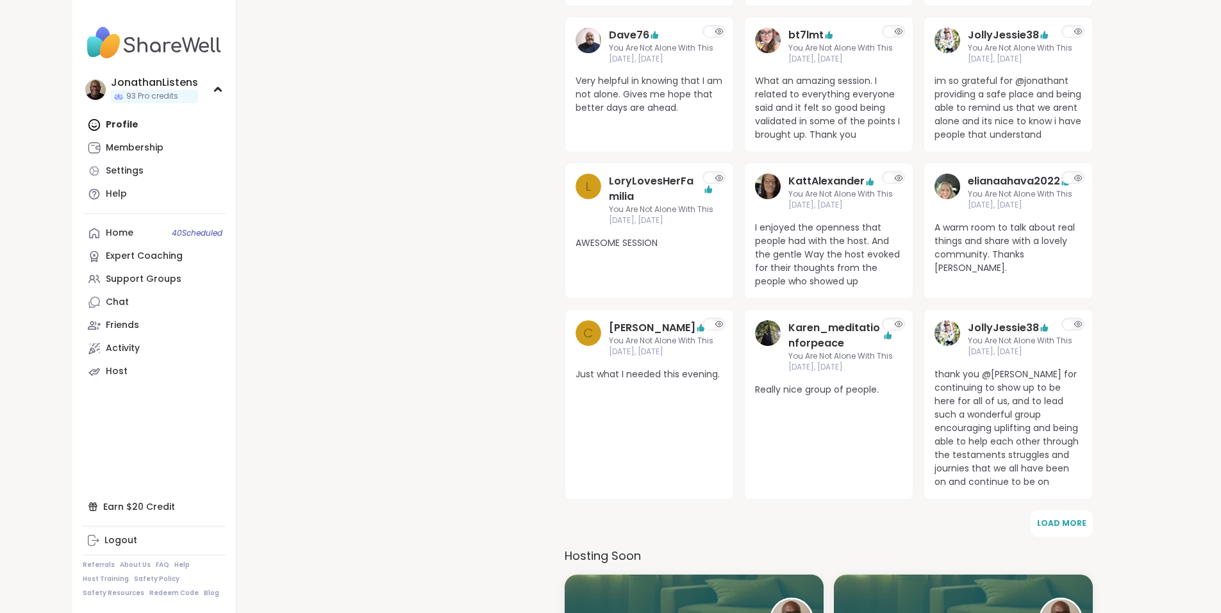
scroll to position [6243, 0]
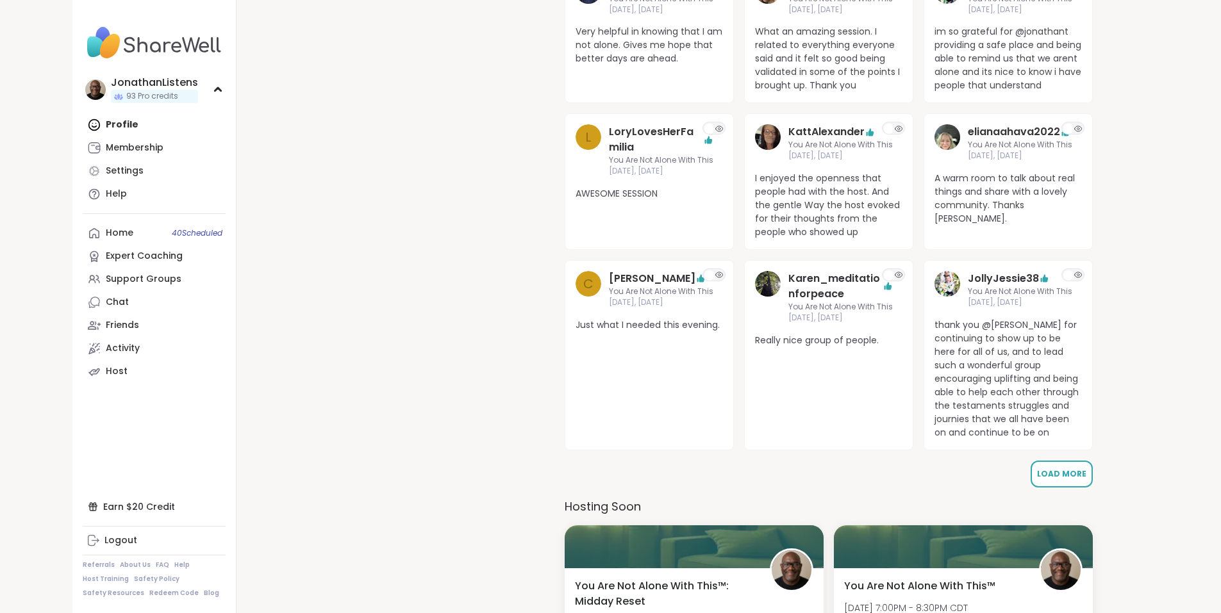
click at [1071, 468] on span "Load More" at bounding box center [1061, 473] width 49 height 11
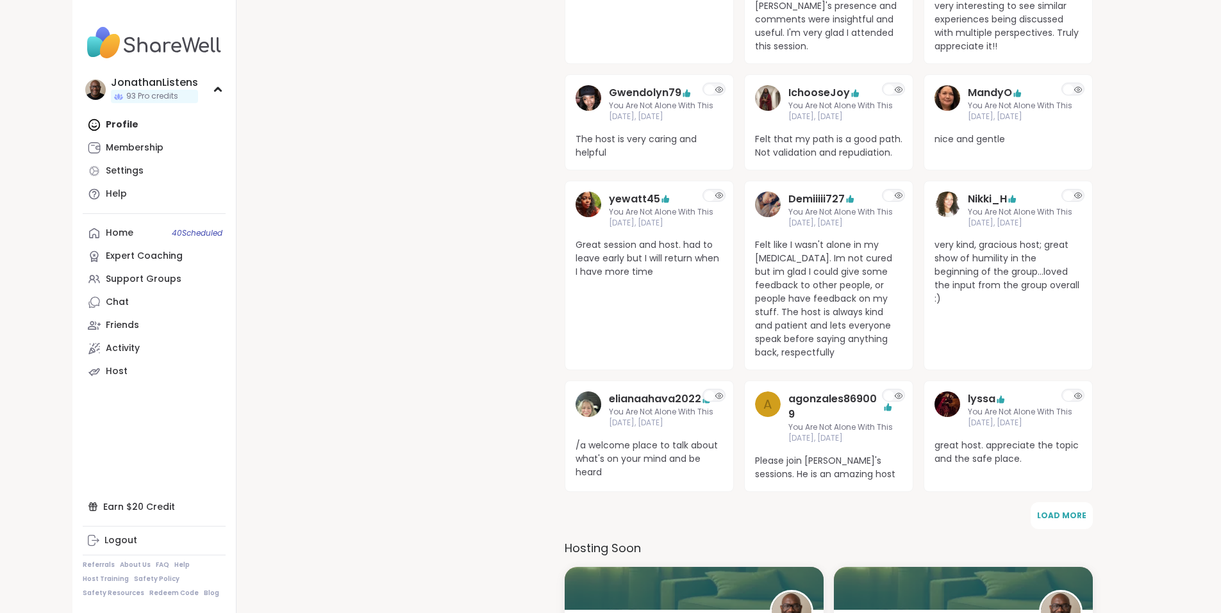
scroll to position [6907, 0]
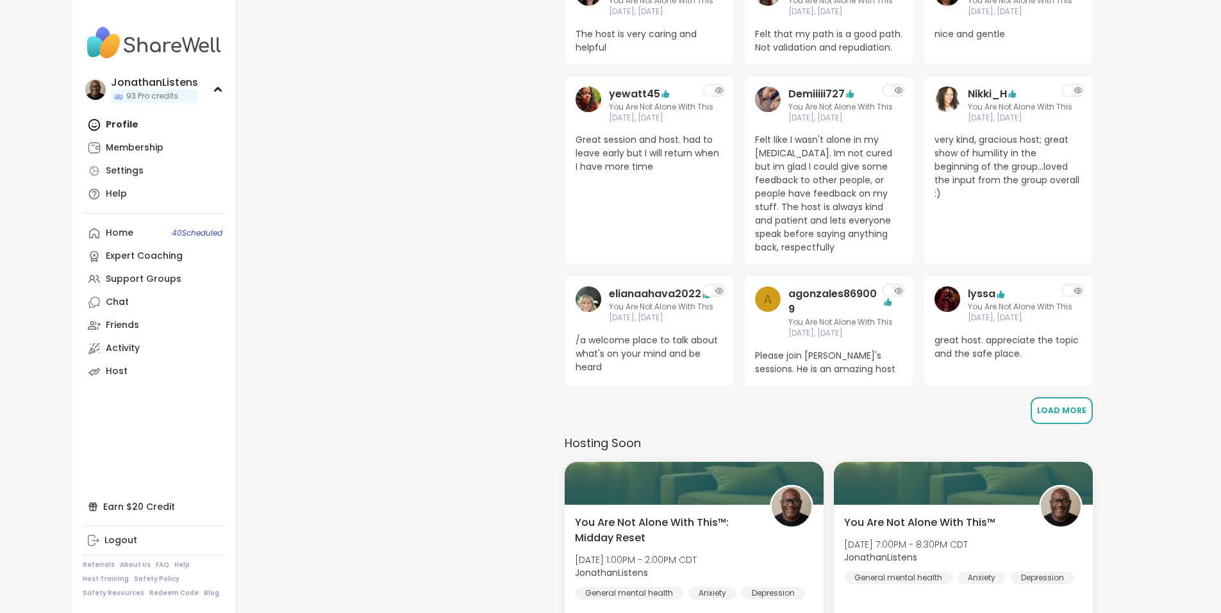
click at [1076, 405] on span "Load More" at bounding box center [1061, 410] width 49 height 11
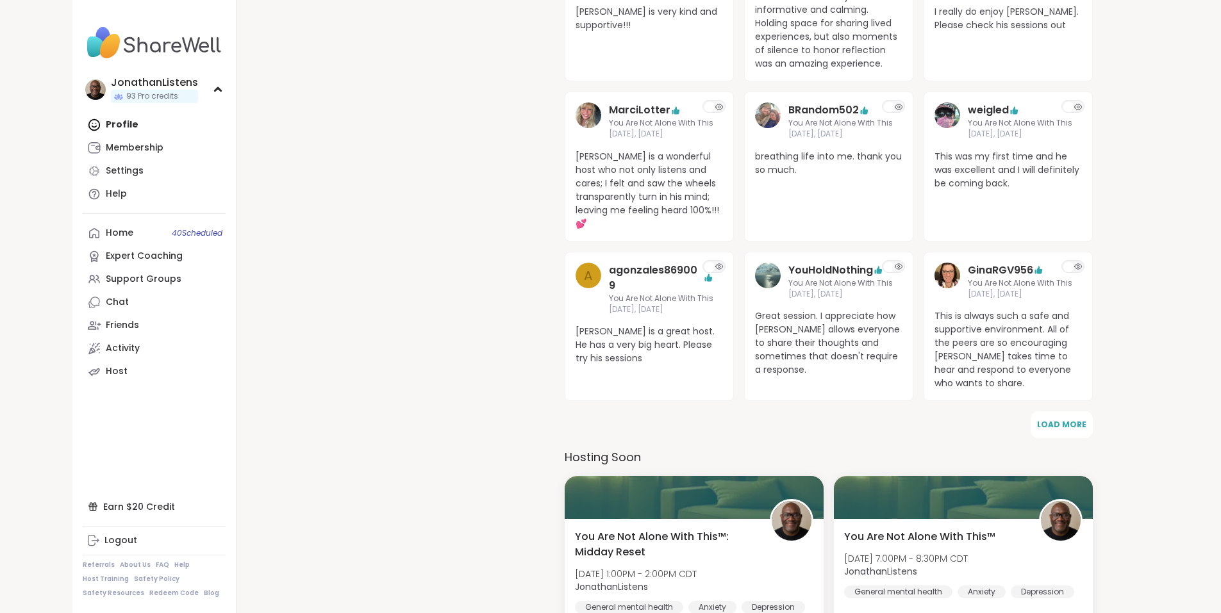
scroll to position [7595, 0]
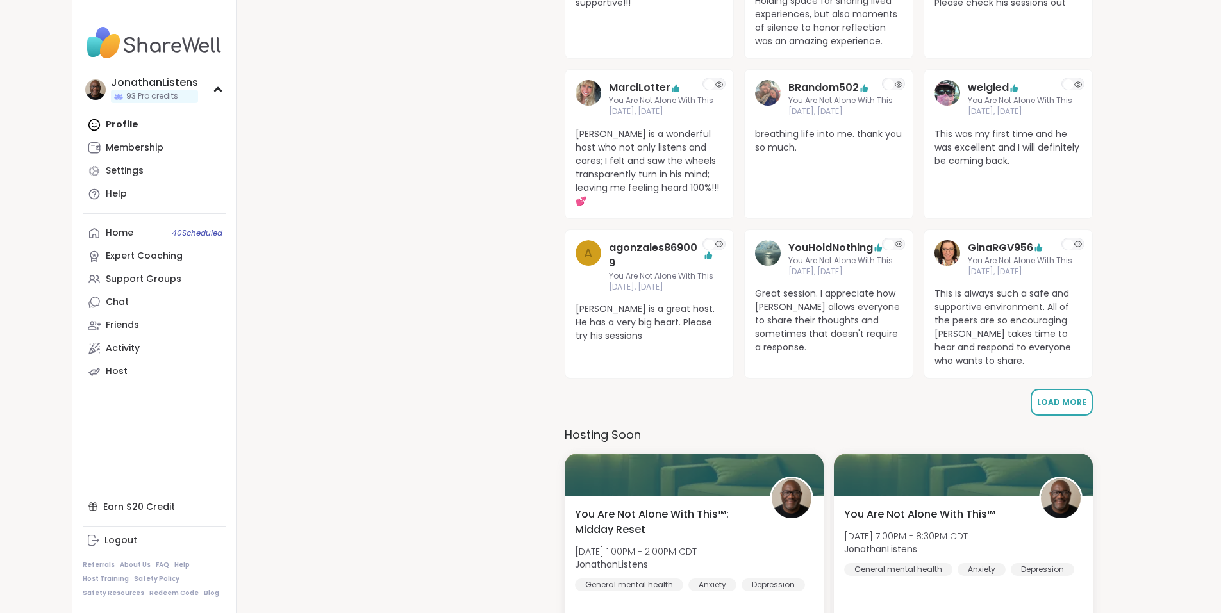
click at [1071, 397] on span "Load More" at bounding box center [1061, 402] width 49 height 11
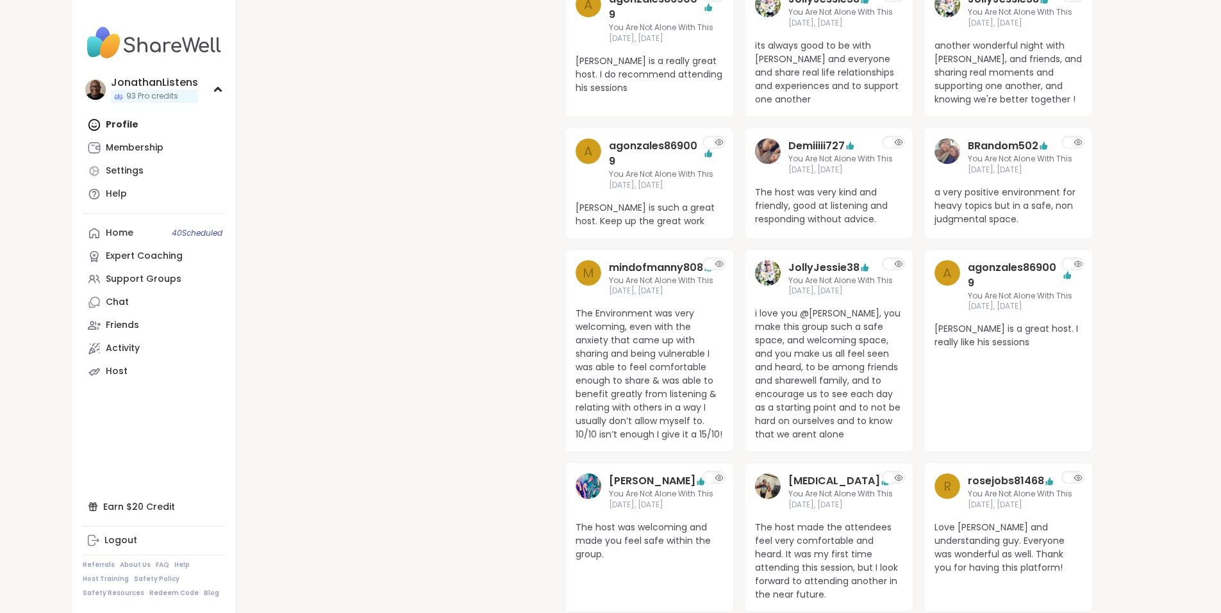
scroll to position [8123, 0]
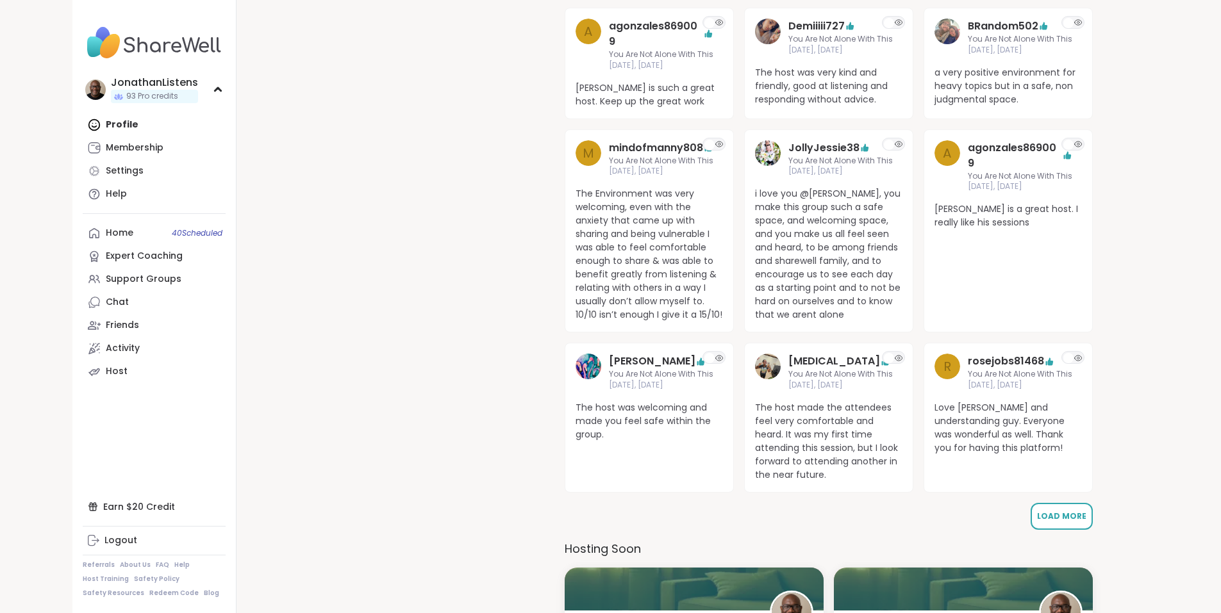
click at [1067, 511] on span "Load More" at bounding box center [1061, 516] width 49 height 11
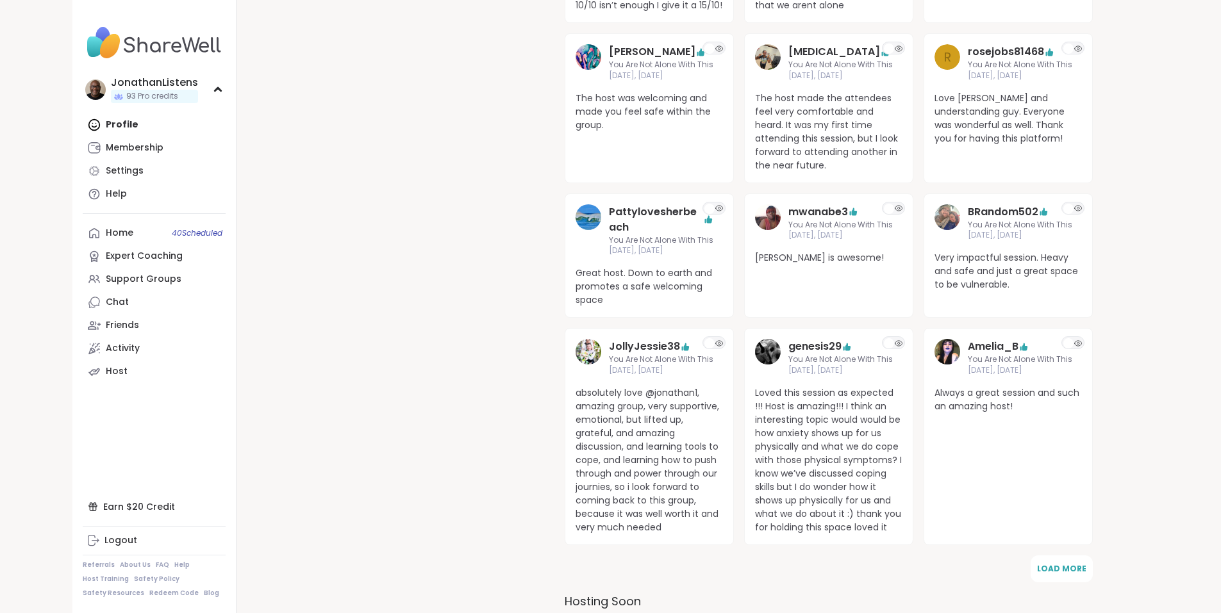
scroll to position [8582, 0]
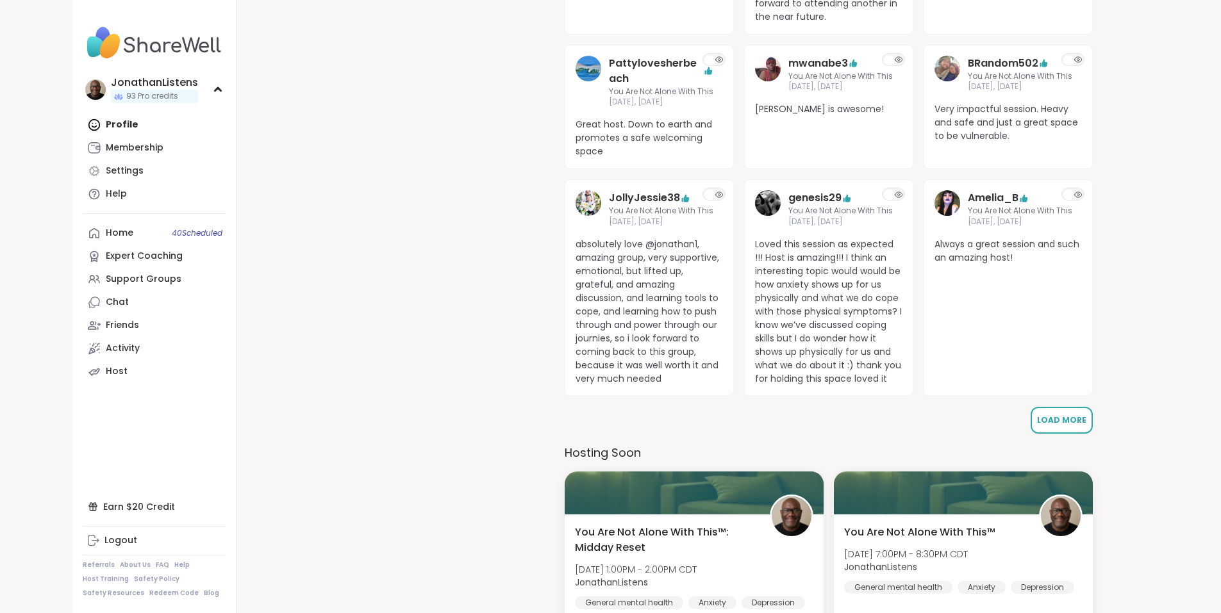
click at [1073, 415] on span "Load More" at bounding box center [1061, 420] width 49 height 11
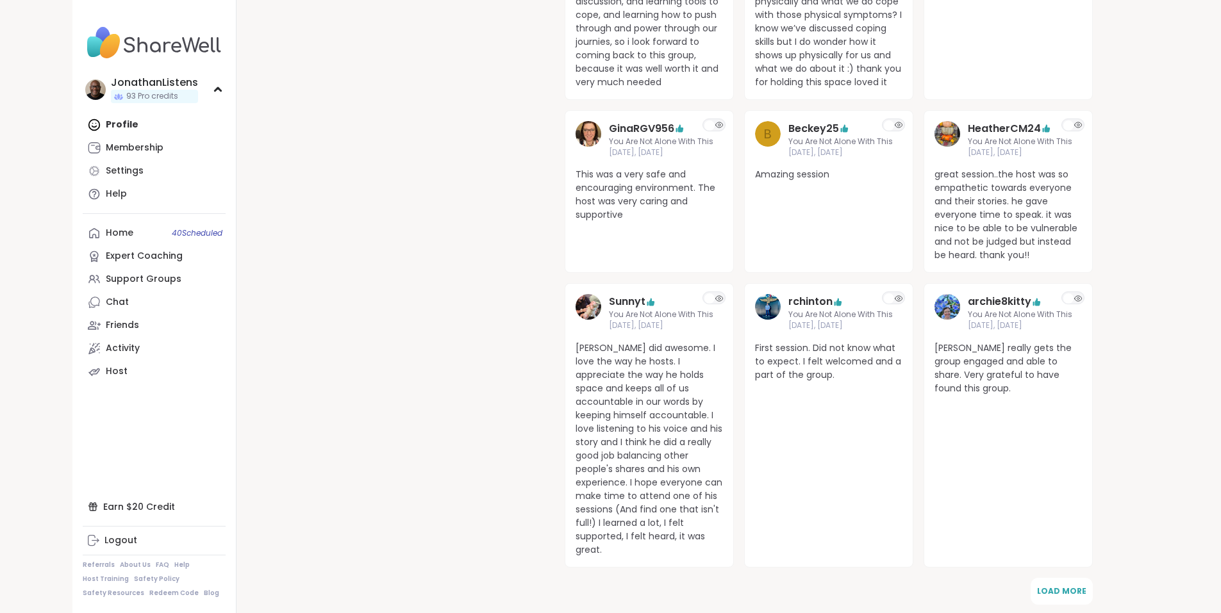
scroll to position [9033, 0]
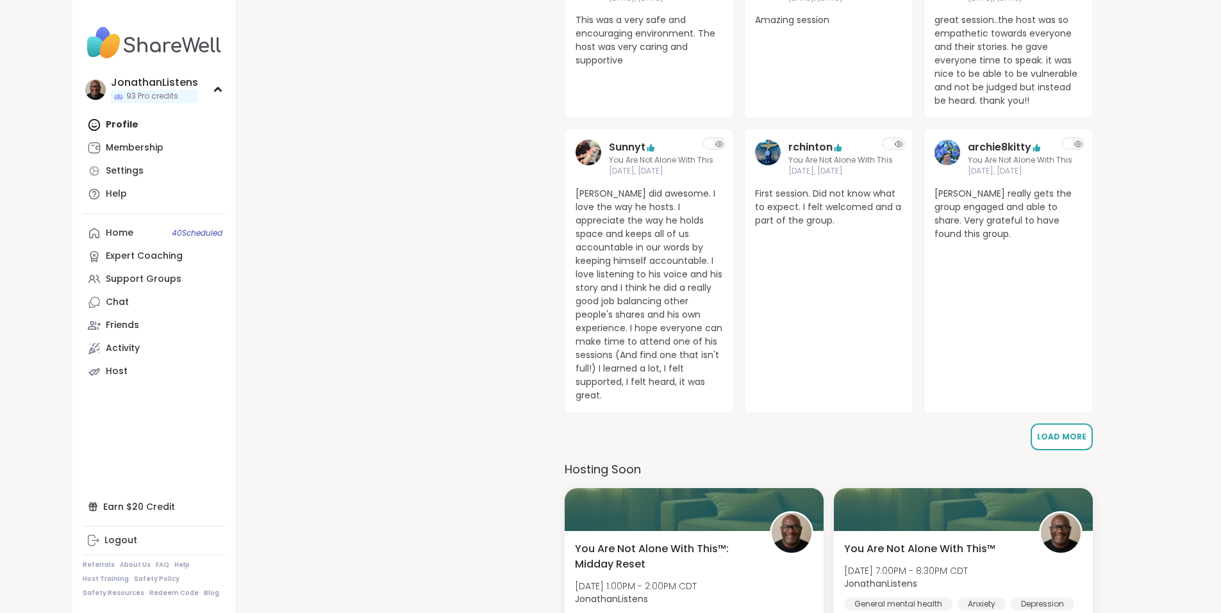
click at [1062, 431] on span "Load More" at bounding box center [1061, 436] width 49 height 11
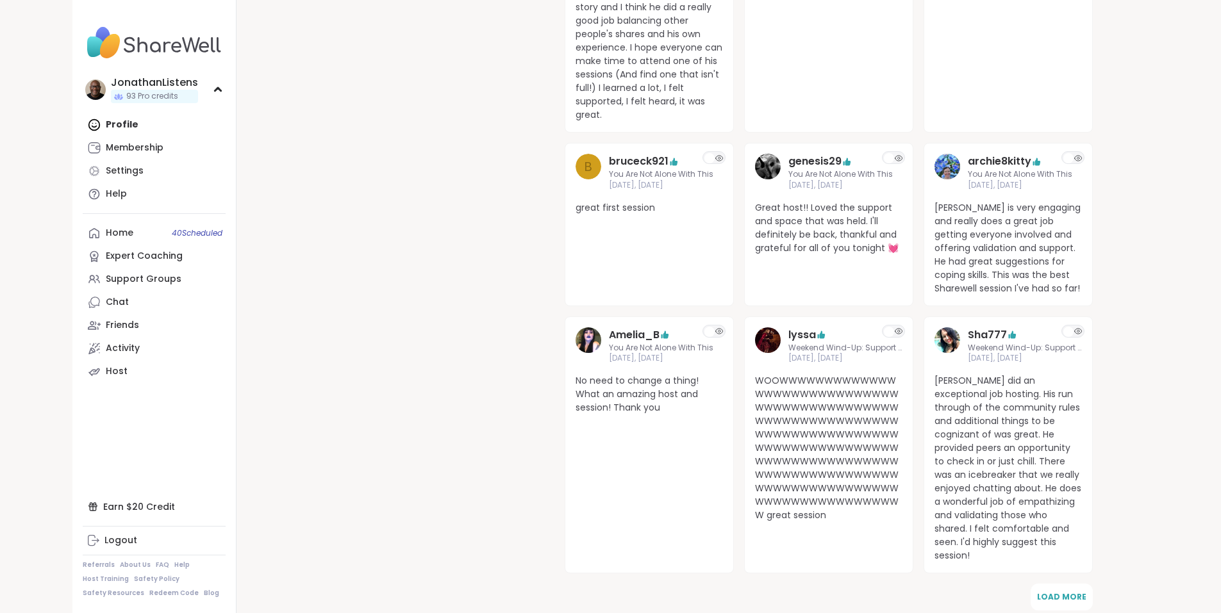
scroll to position [9406, 0]
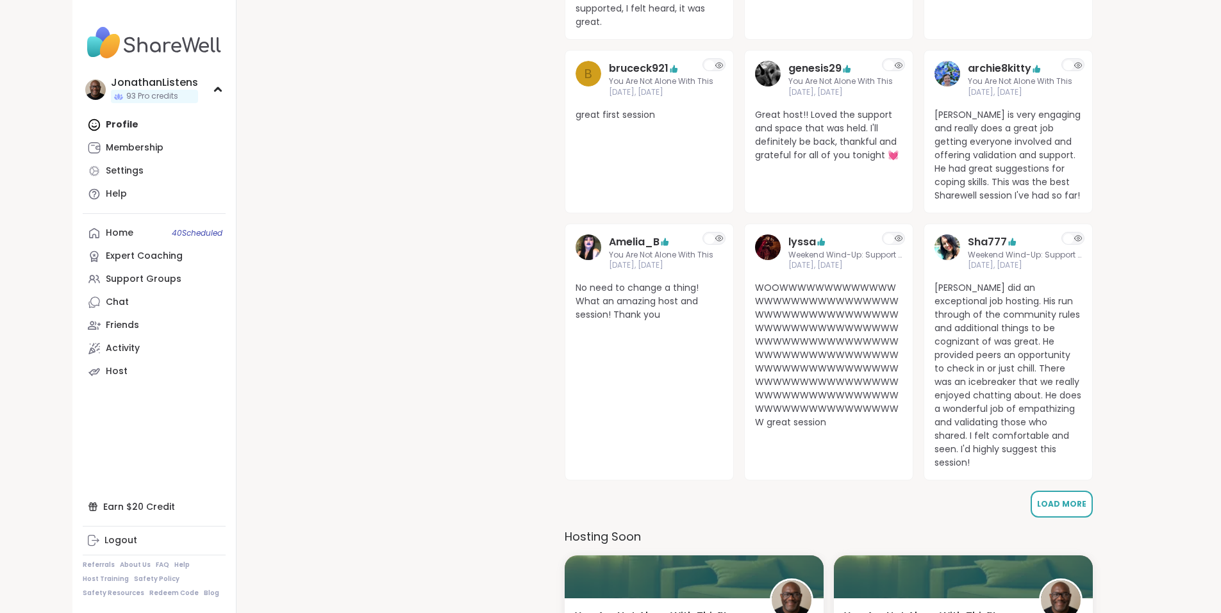
click at [1071, 491] on button "Load More" at bounding box center [1061, 504] width 62 height 27
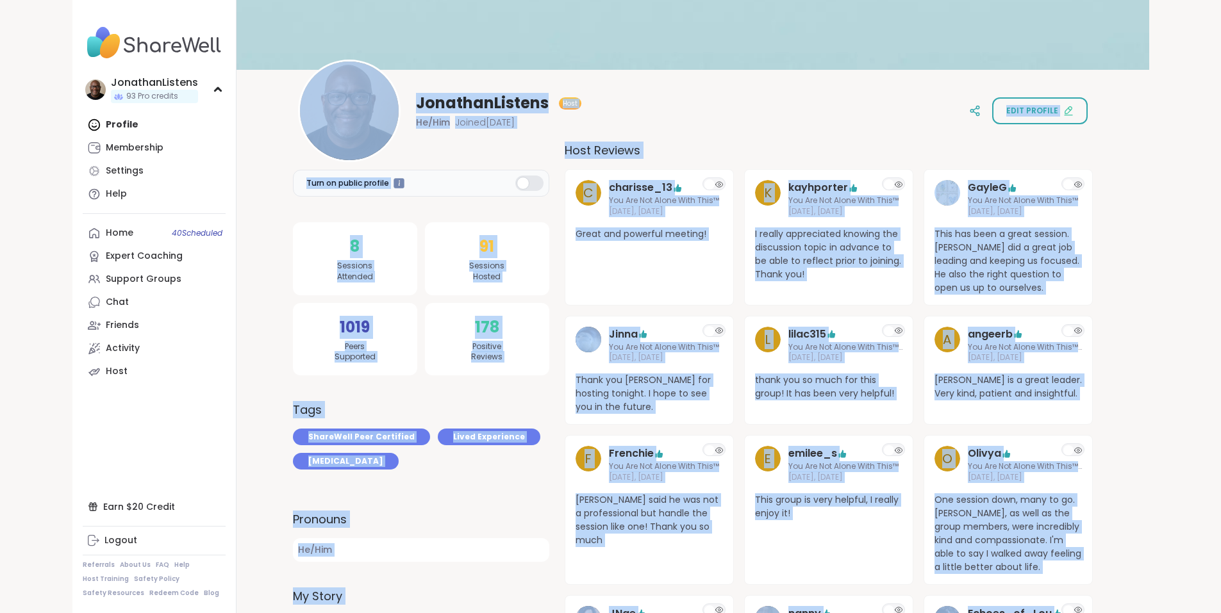
scroll to position [0, 0]
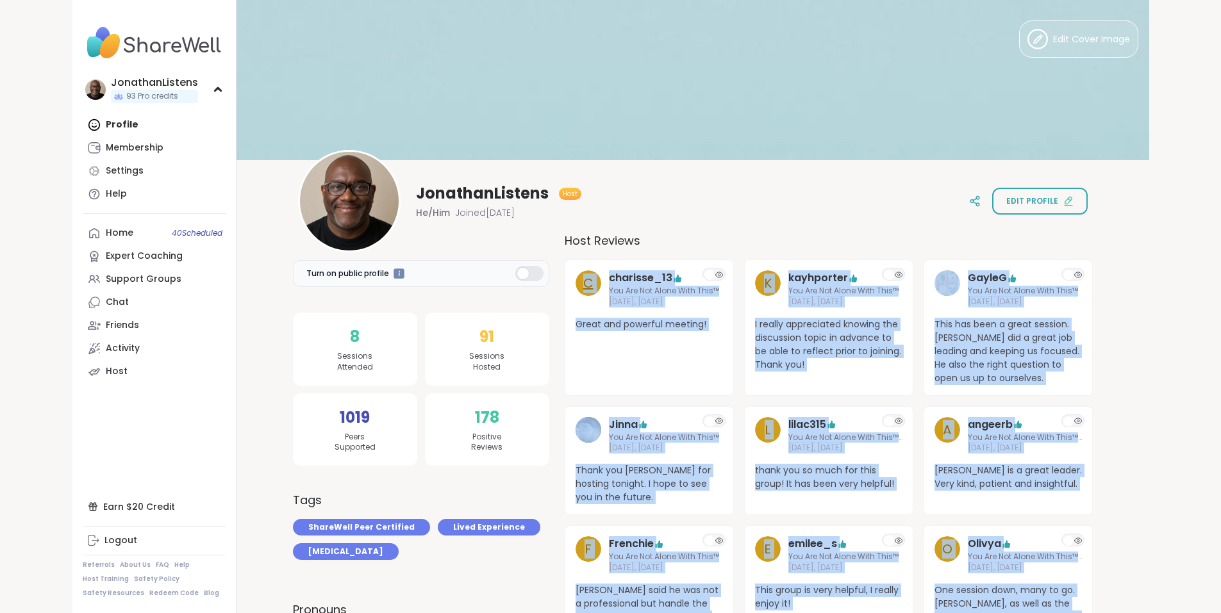
drag, startPoint x: 645, startPoint y: 430, endPoint x: 582, endPoint y: 270, distance: 171.4
copy div "c charisse_13 You Are Not Alone With This™ Oct 14, Tuesday Great and powerful m…"
